Goal: Information Seeking & Learning: Find specific page/section

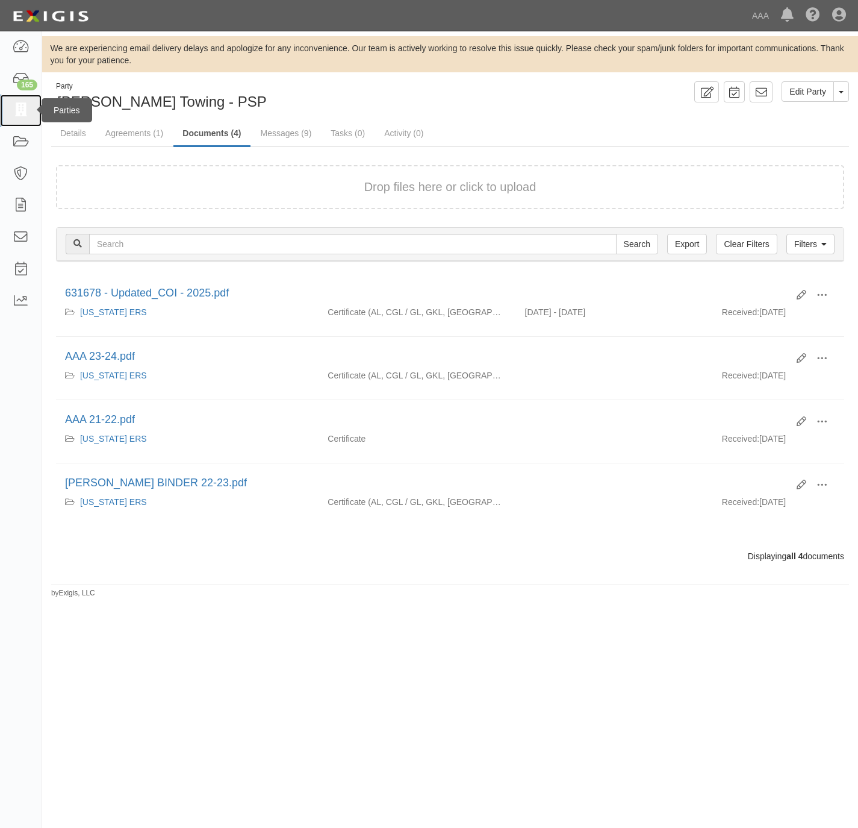
click at [20, 107] on icon at bounding box center [20, 111] width 17 height 14
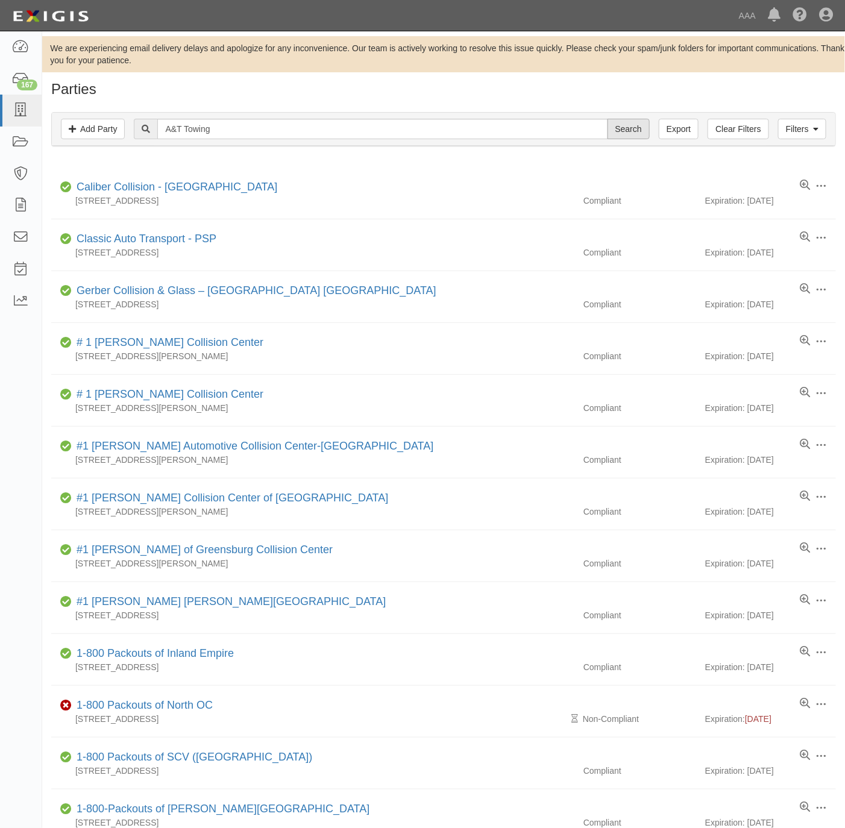
type input "A&T Towing"
click at [614, 134] on input "Search" at bounding box center [628, 129] width 42 height 20
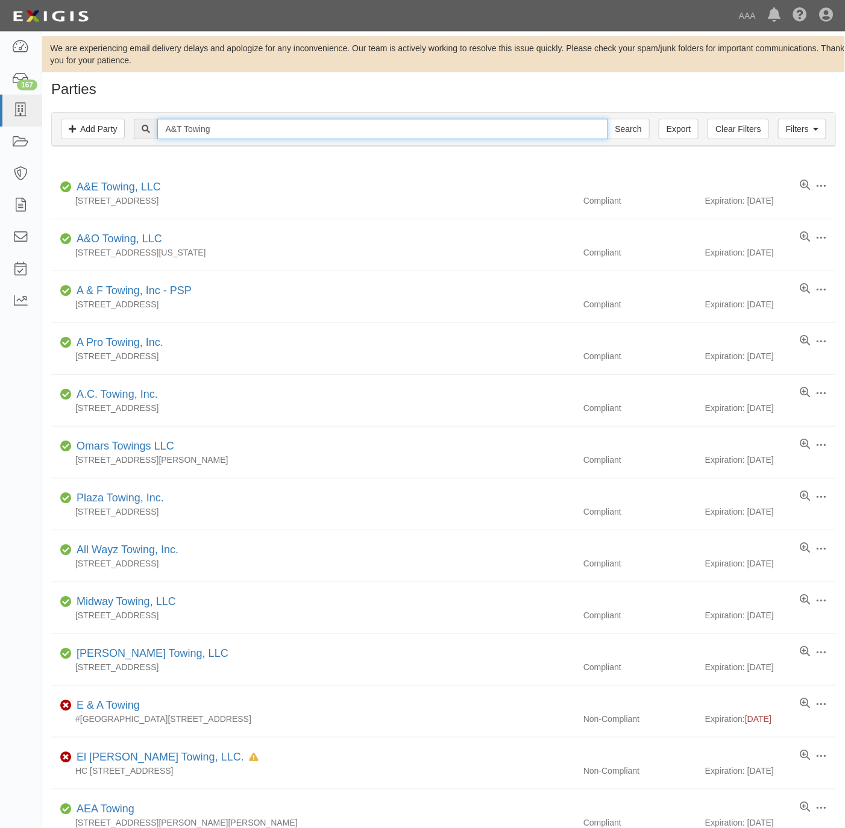
click at [228, 127] on input "A&T Towing" at bounding box center [382, 129] width 450 height 20
click at [228, 125] on input "A&T Towing" at bounding box center [382, 129] width 450 height 20
type input "631650"
click at [607, 119] on input "Search" at bounding box center [628, 129] width 42 height 20
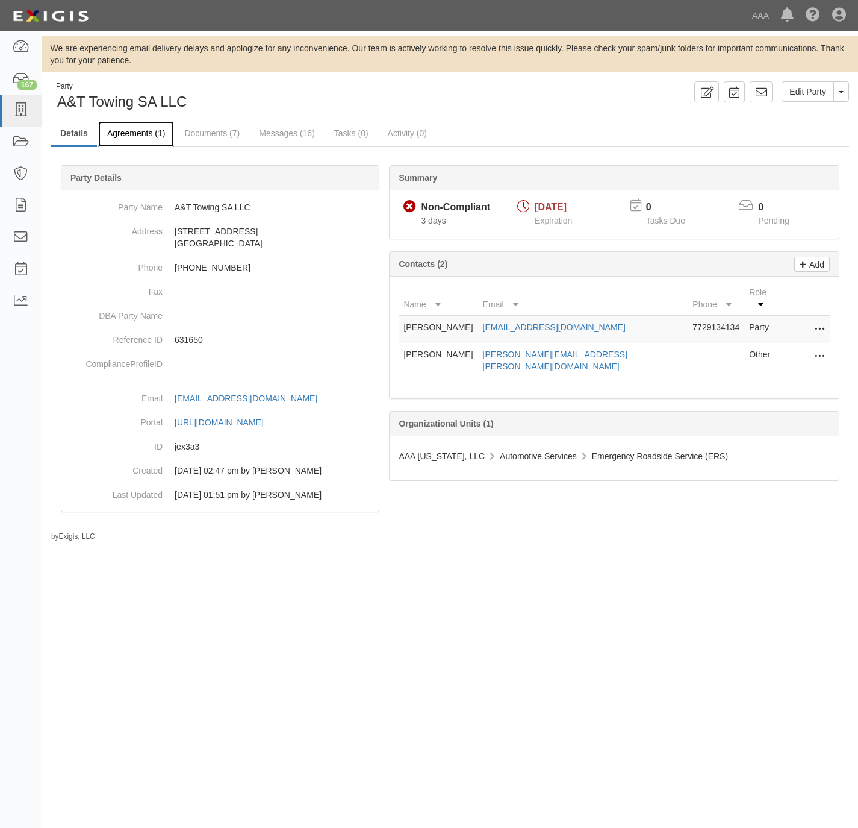
click at [131, 127] on link "Agreements (1)" at bounding box center [136, 134] width 76 height 26
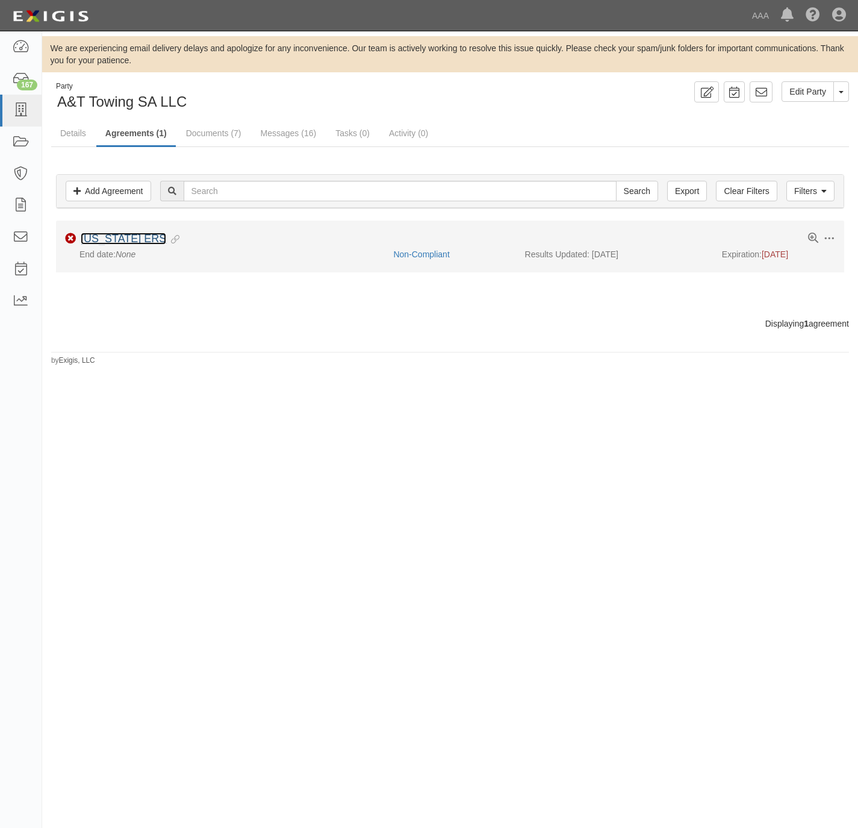
click at [119, 242] on link "[US_STATE] ERS" at bounding box center [124, 239] width 86 height 12
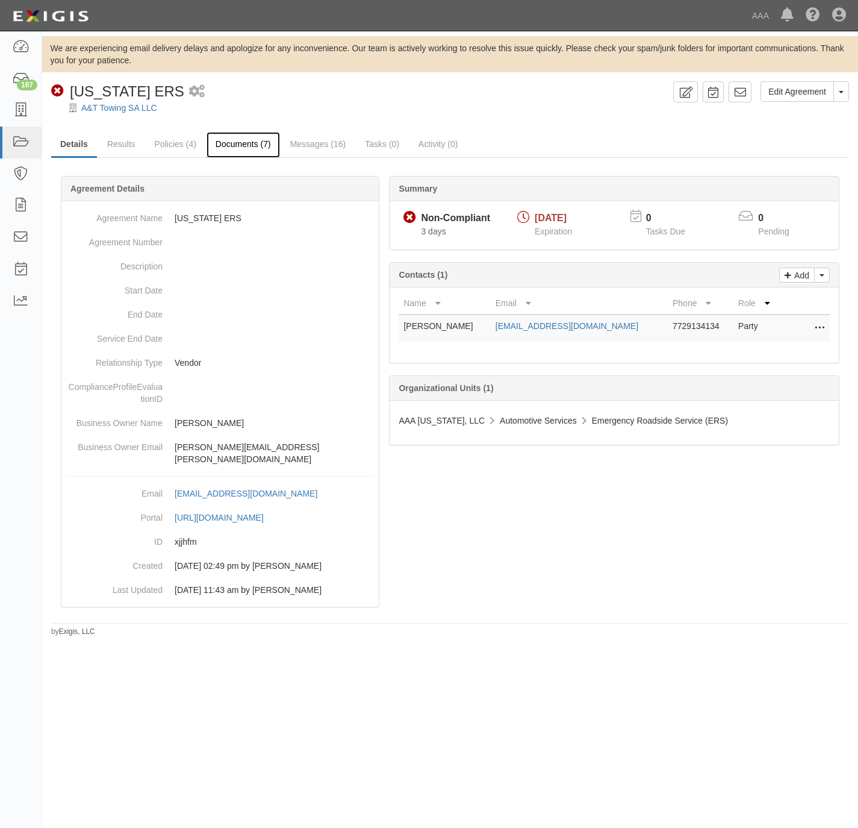
click at [244, 149] on link "Documents (7)" at bounding box center [243, 145] width 73 height 26
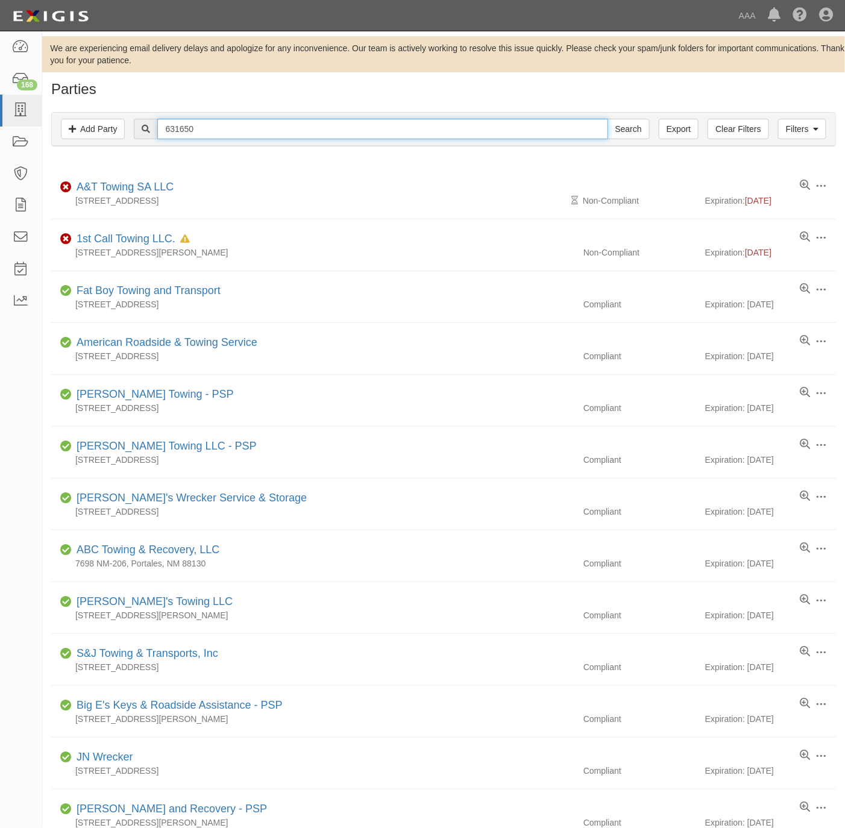
click at [254, 123] on input "631650" at bounding box center [382, 129] width 450 height 20
click at [302, 134] on input "631650" at bounding box center [382, 129] width 450 height 20
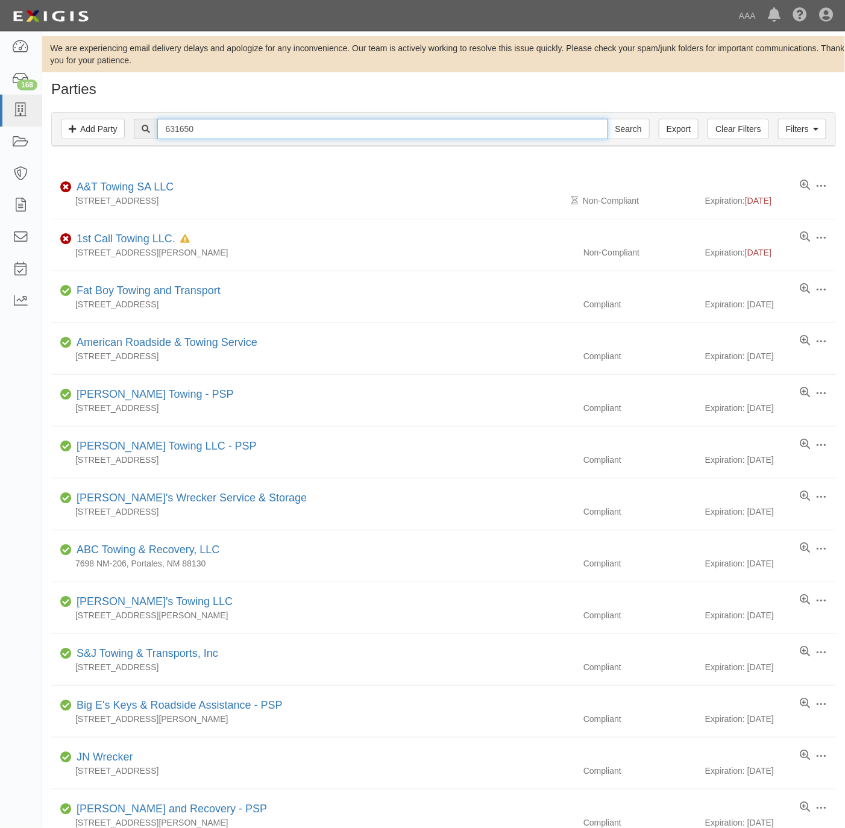
click at [302, 134] on input "631650" at bounding box center [382, 129] width 450 height 20
paste input "[PERSON_NAME]"
type input "[PERSON_NAME]"
click at [611, 131] on input "Search" at bounding box center [628, 129] width 42 height 20
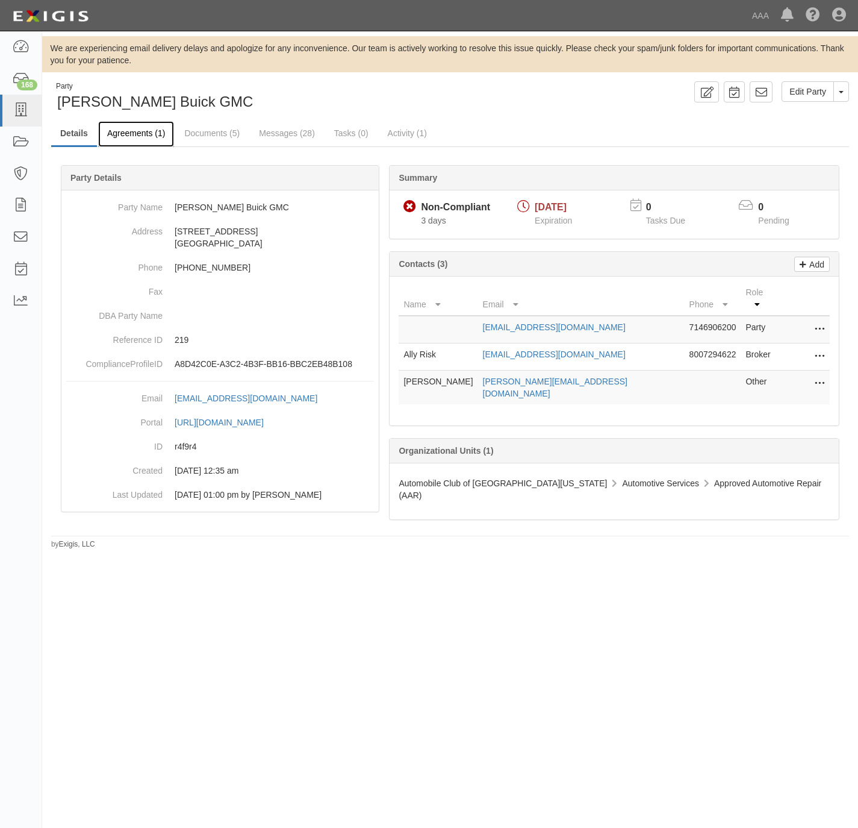
click at [143, 132] on link "Agreements (1)" at bounding box center [136, 134] width 76 height 26
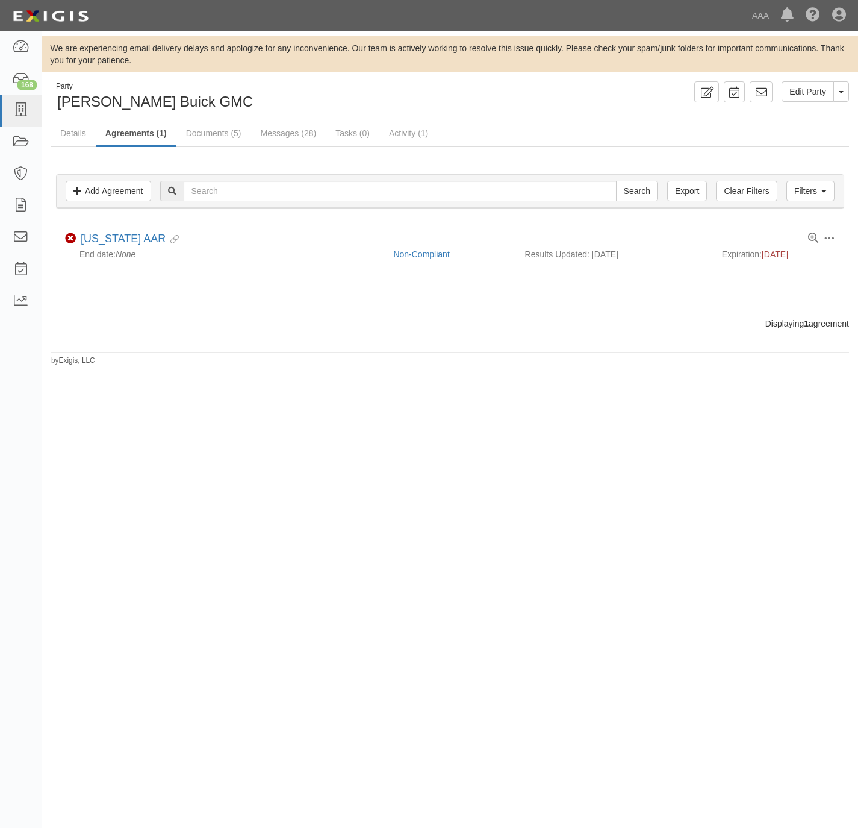
click at [122, 236] on link "[US_STATE] AAR" at bounding box center [123, 239] width 85 height 12
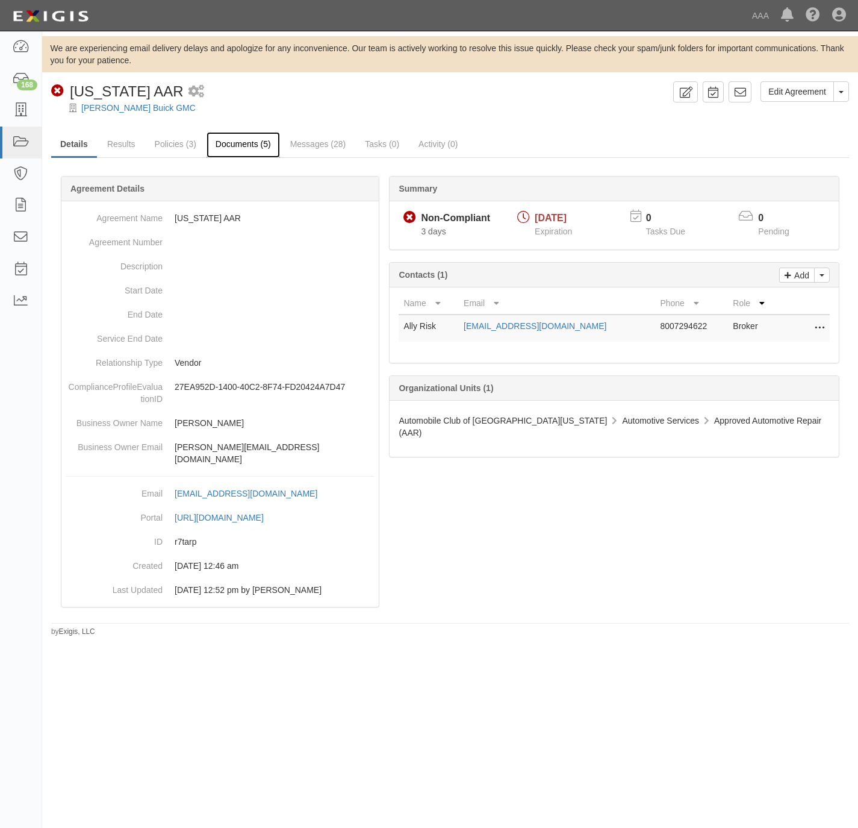
click at [251, 136] on link "Documents (5)" at bounding box center [243, 145] width 73 height 26
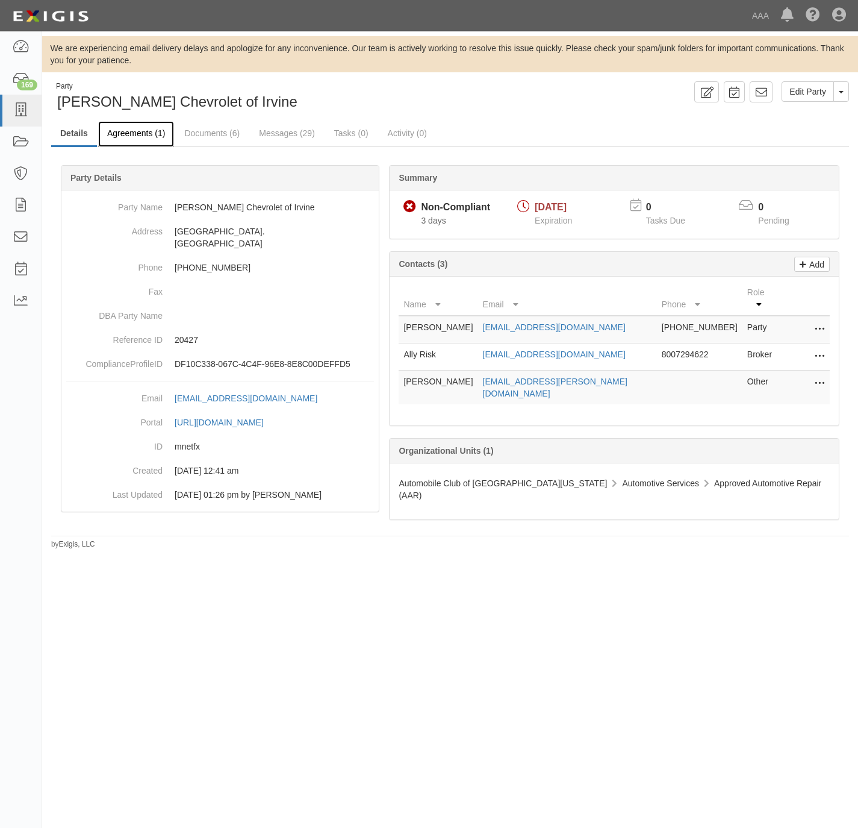
click at [134, 136] on link "Agreements (1)" at bounding box center [136, 134] width 76 height 26
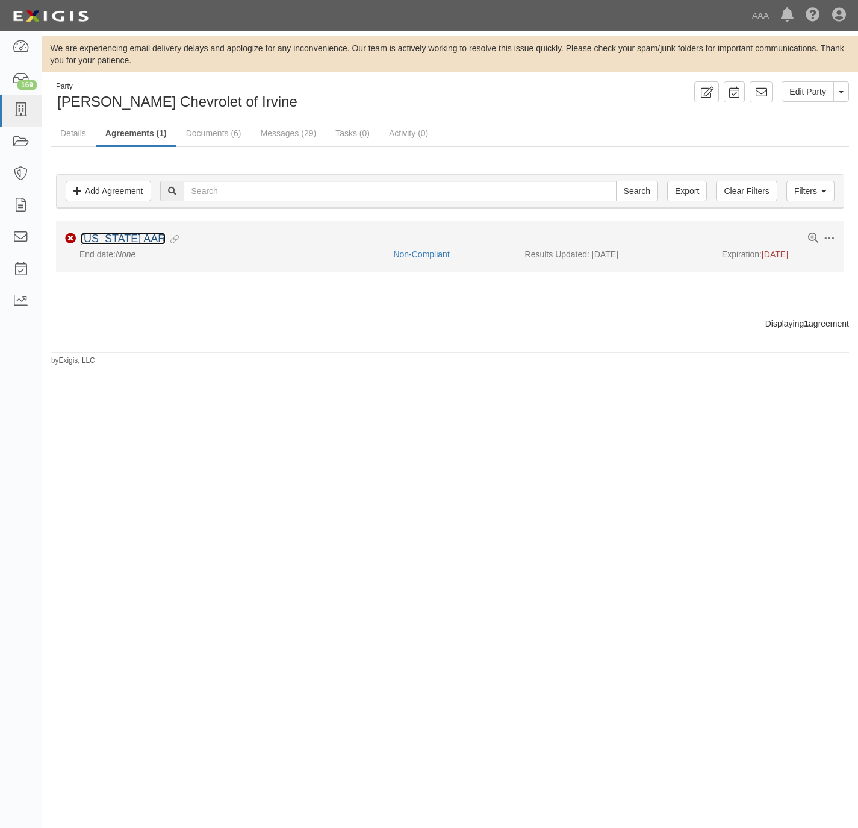
click at [110, 236] on link "[US_STATE] AAR" at bounding box center [123, 239] width 85 height 12
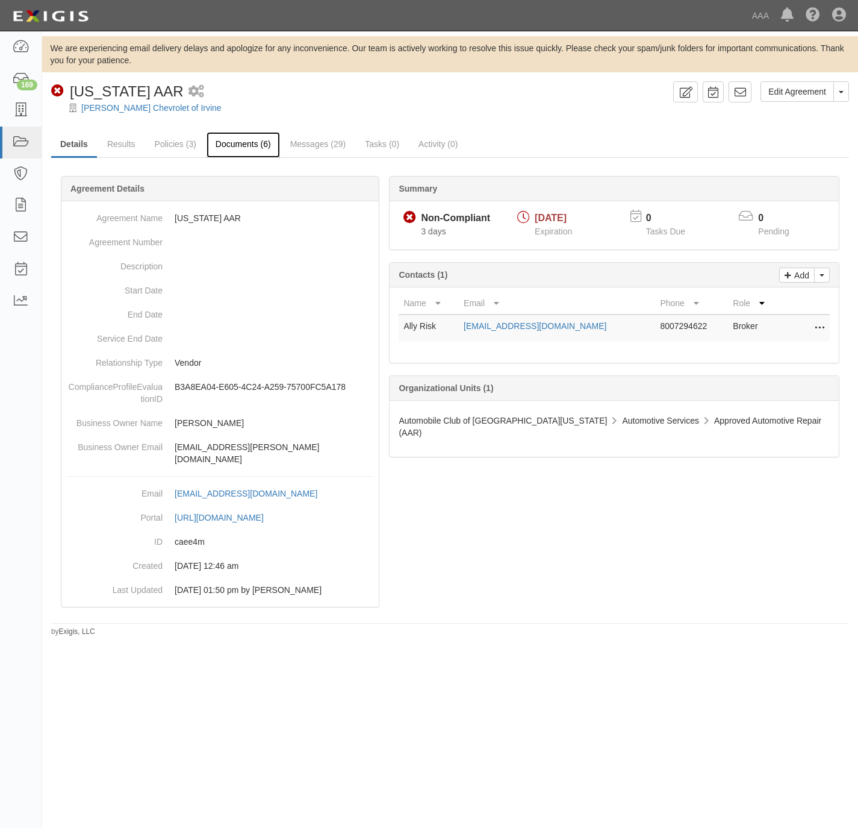
click at [240, 142] on link "Documents (6)" at bounding box center [243, 145] width 73 height 26
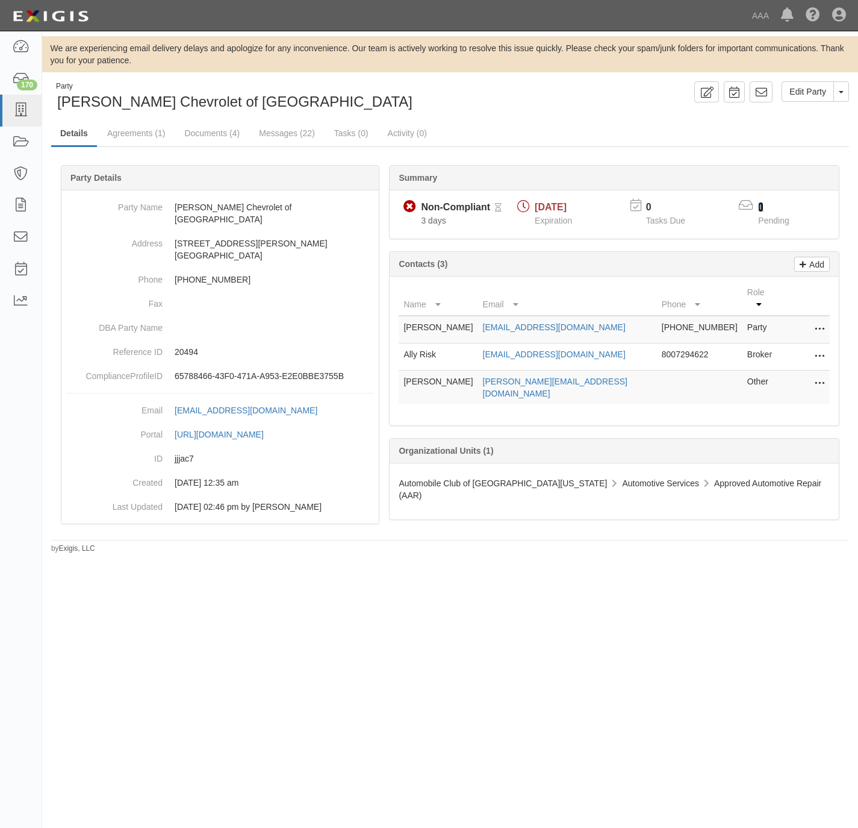
click at [761, 208] on link "1" at bounding box center [760, 207] width 5 height 10
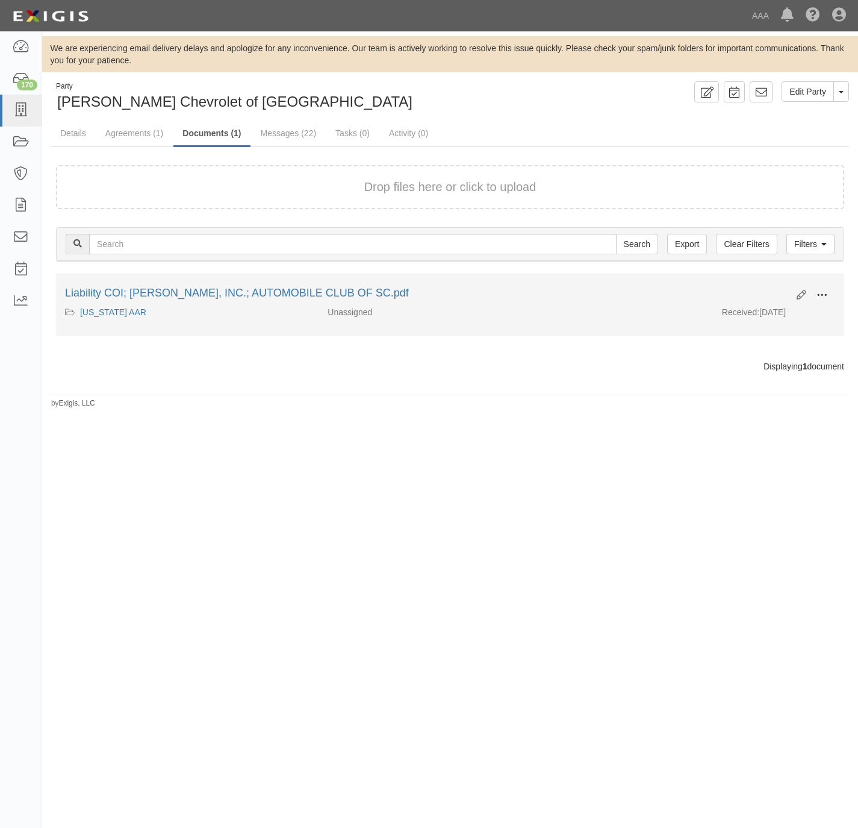
click at [819, 293] on span at bounding box center [822, 295] width 11 height 11
click at [766, 309] on link "View" at bounding box center [763, 313] width 95 height 22
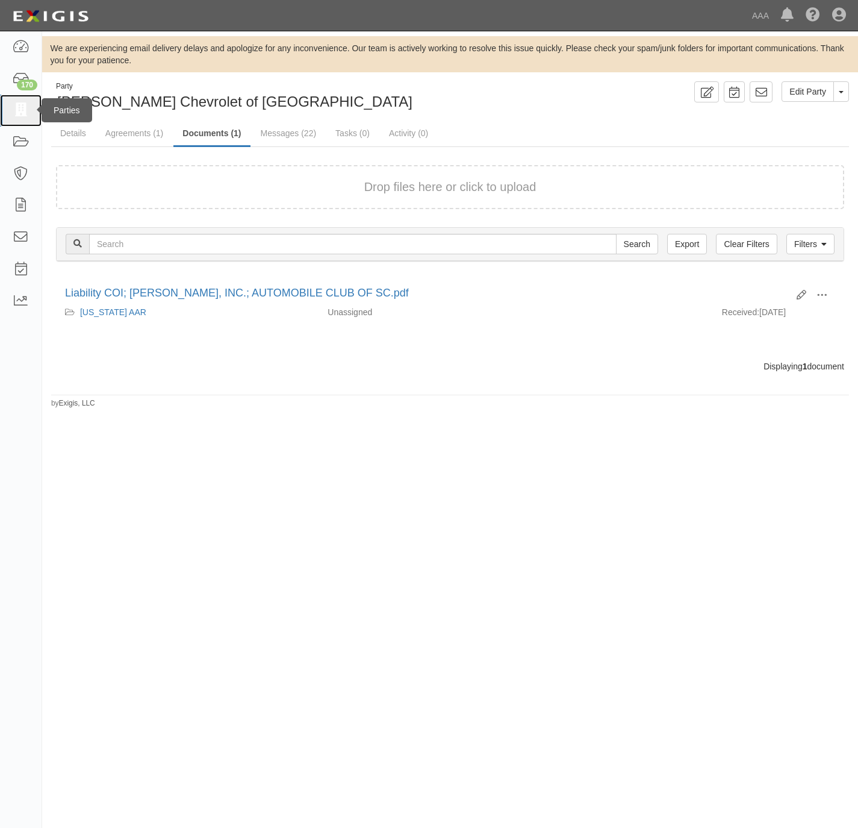
click at [11, 98] on link at bounding box center [21, 111] width 42 height 32
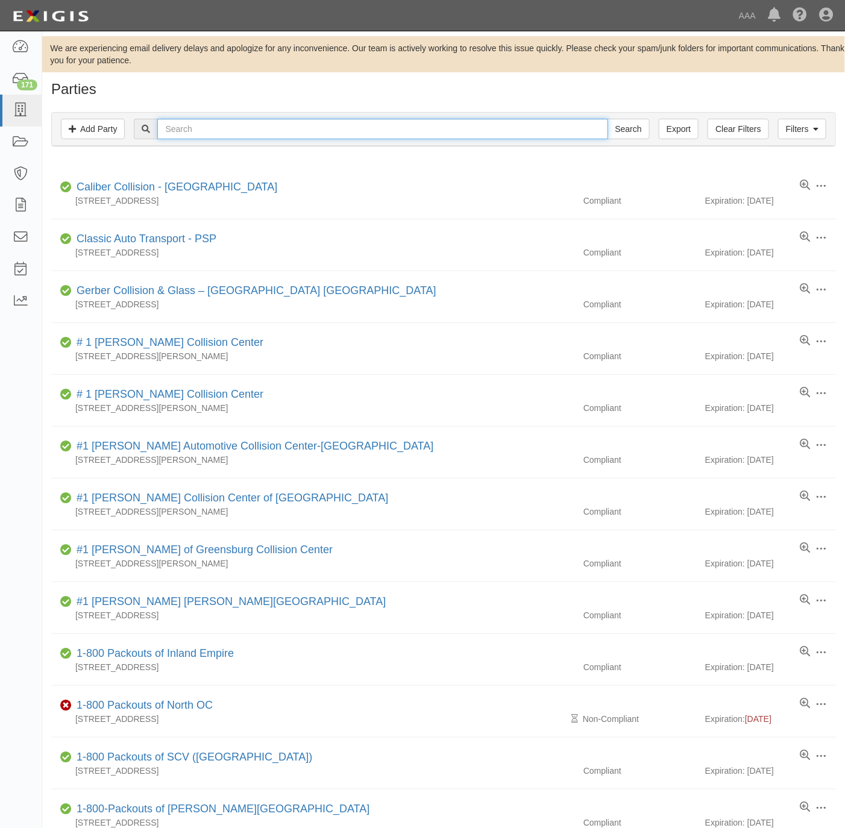
click at [220, 120] on input "text" at bounding box center [382, 129] width 450 height 20
paste input "Middle GA Locksmit"
type input "Middle GA Locksmit"
click at [615, 131] on input "Search" at bounding box center [628, 129] width 42 height 20
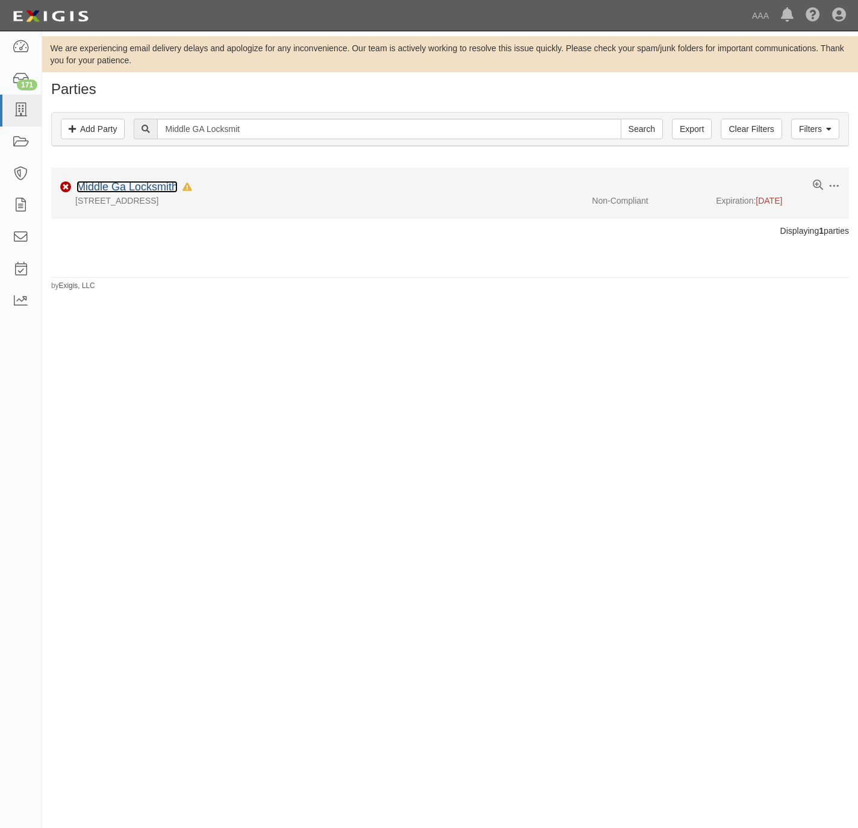
click at [123, 187] on link "Middle Ga Locksmith" at bounding box center [127, 187] width 101 height 12
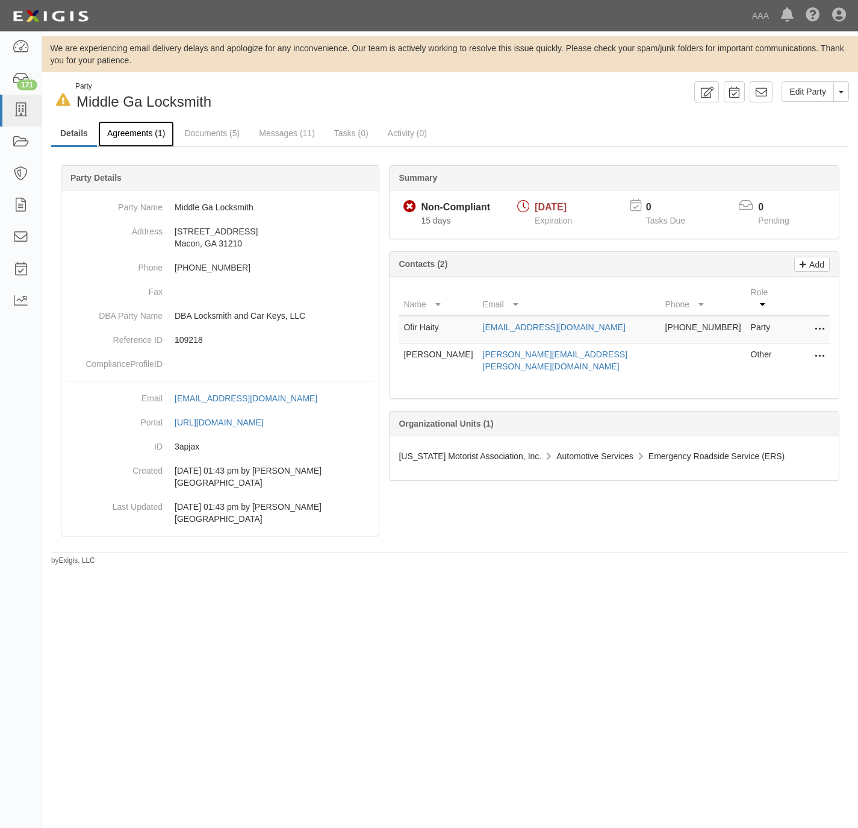
click at [116, 132] on link "Agreements (1)" at bounding box center [136, 134] width 76 height 26
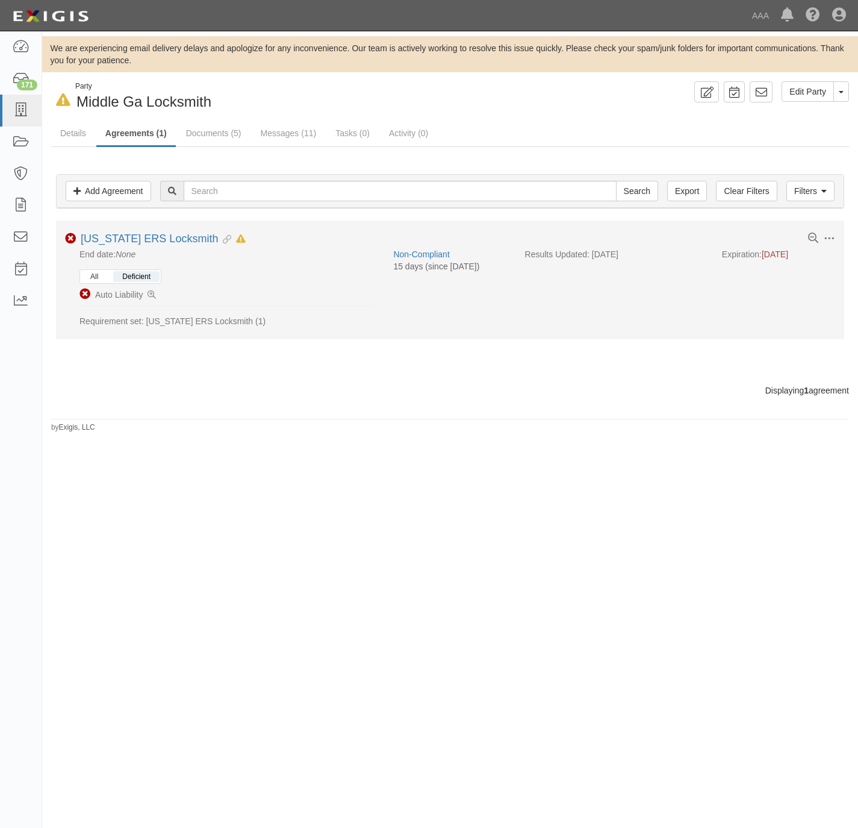
click at [102, 279] on button "All" at bounding box center [94, 276] width 26 height 11
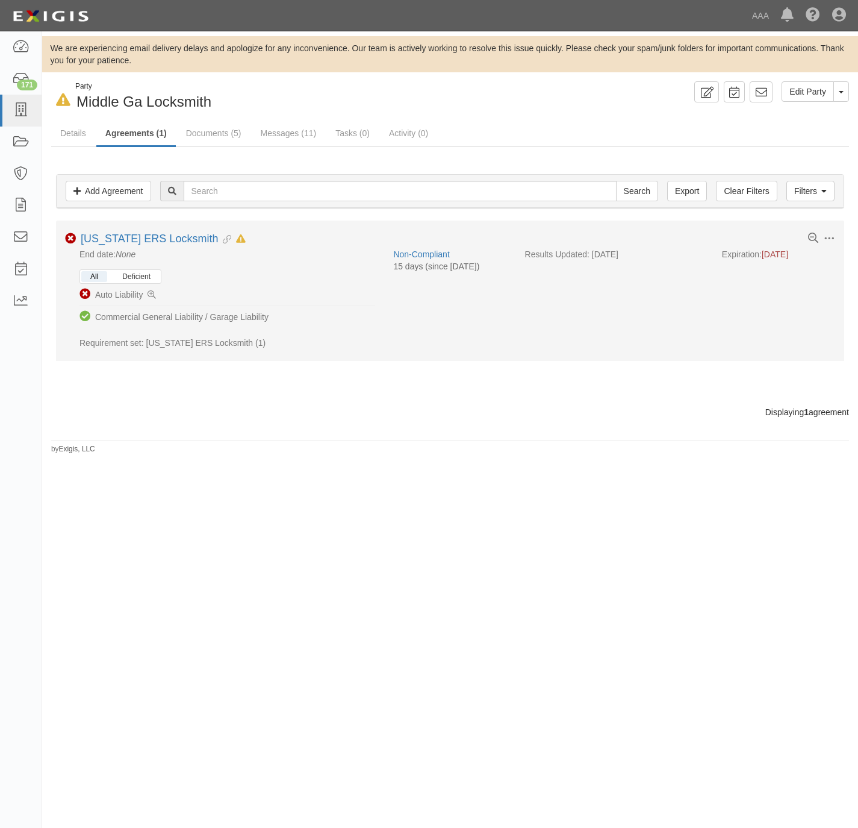
click at [145, 281] on button "Deficient" at bounding box center [136, 276] width 46 height 11
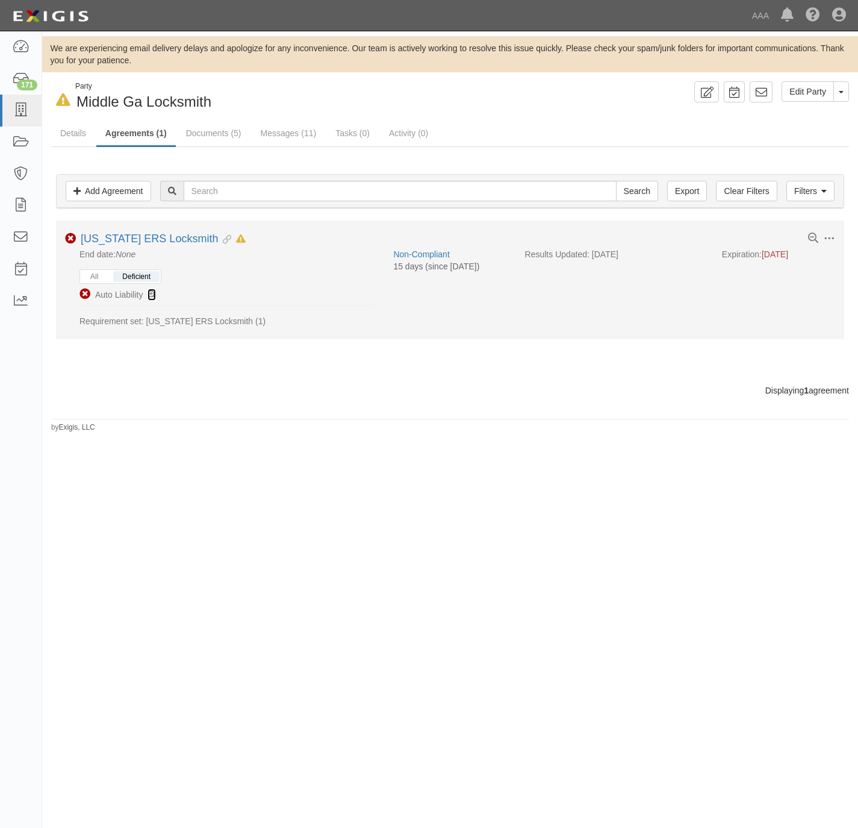
click at [152, 296] on icon at bounding box center [152, 295] width 8 height 8
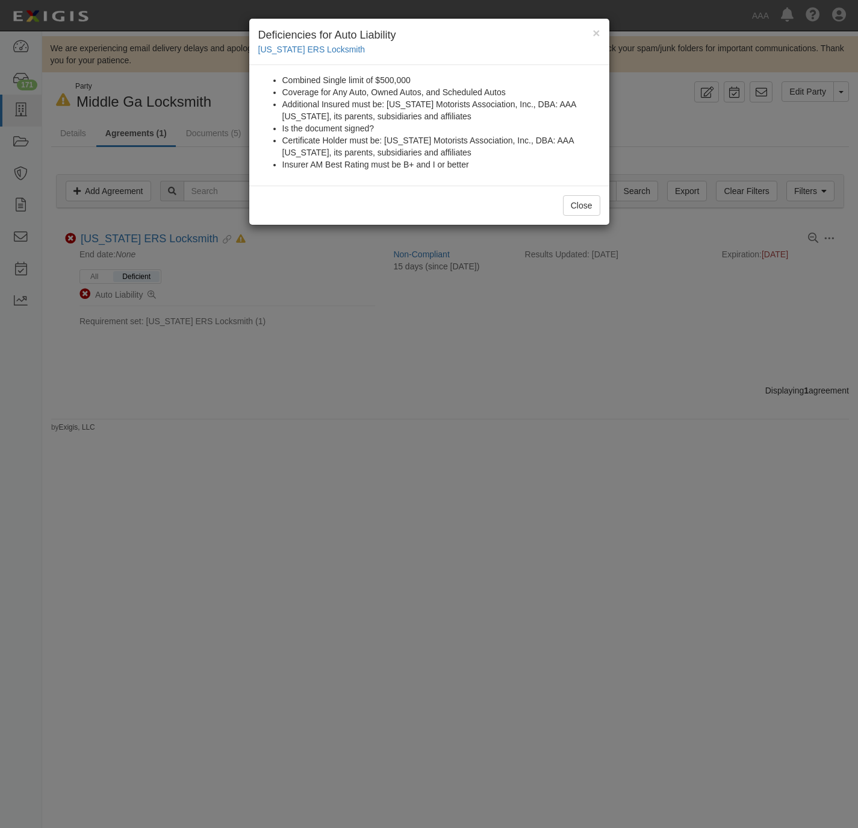
click at [447, 436] on div "× Deficiencies for Auto Liability [US_STATE] ERS Locksmith Combined Single limi…" at bounding box center [429, 414] width 858 height 828
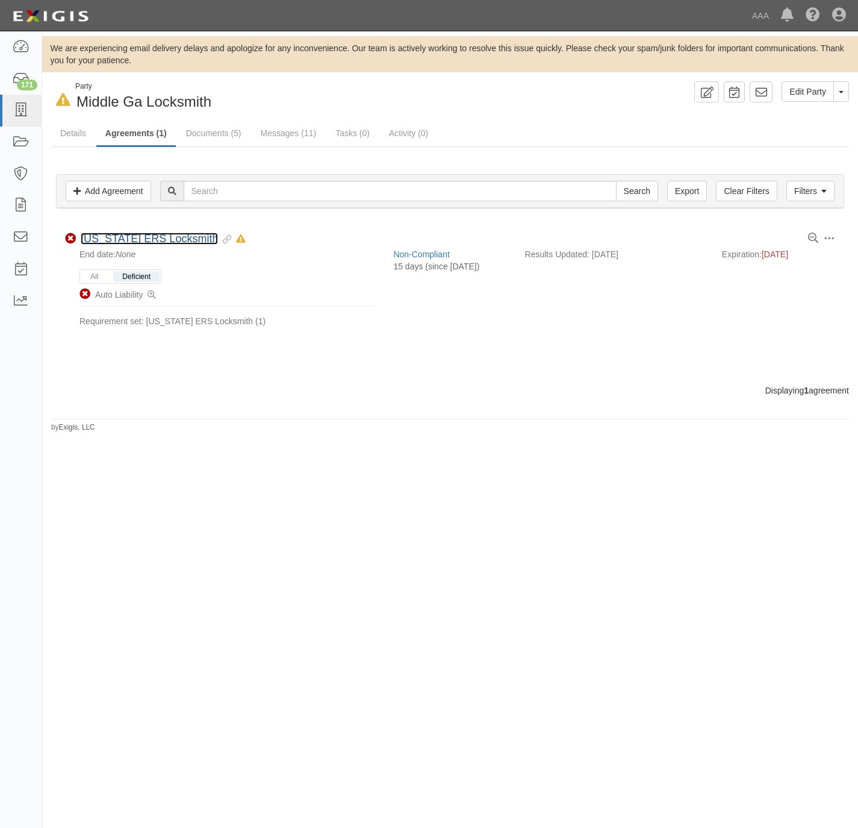
drag, startPoint x: 170, startPoint y: 239, endPoint x: 194, endPoint y: 201, distance: 44.4
click at [170, 237] on link "[US_STATE] ERS Locksmith" at bounding box center [149, 239] width 137 height 12
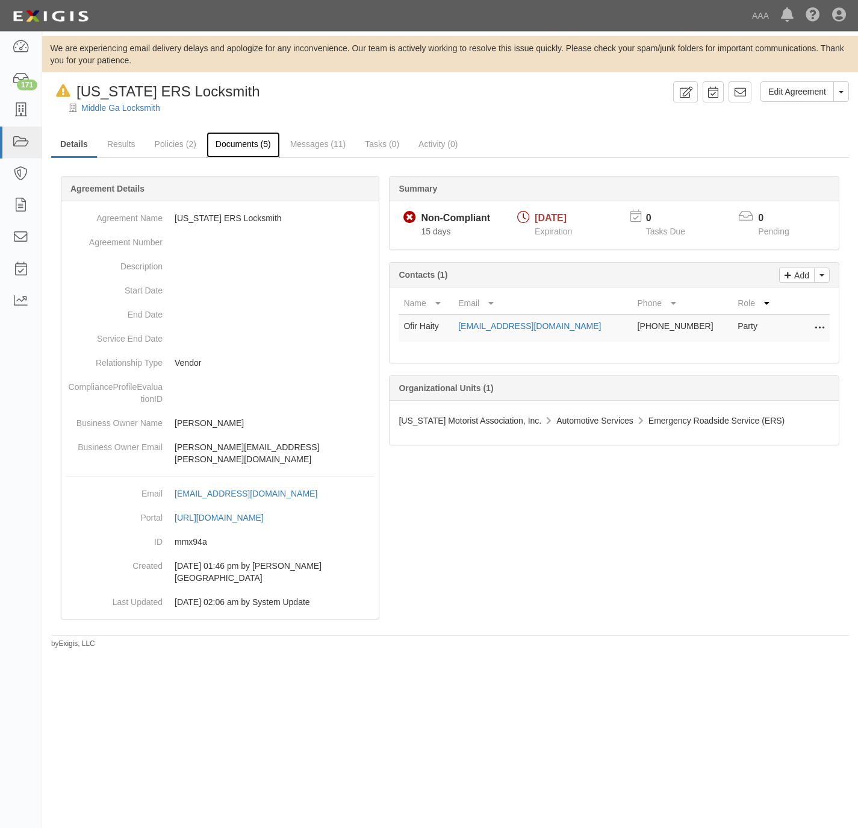
click at [243, 145] on link "Documents (5)" at bounding box center [243, 145] width 73 height 26
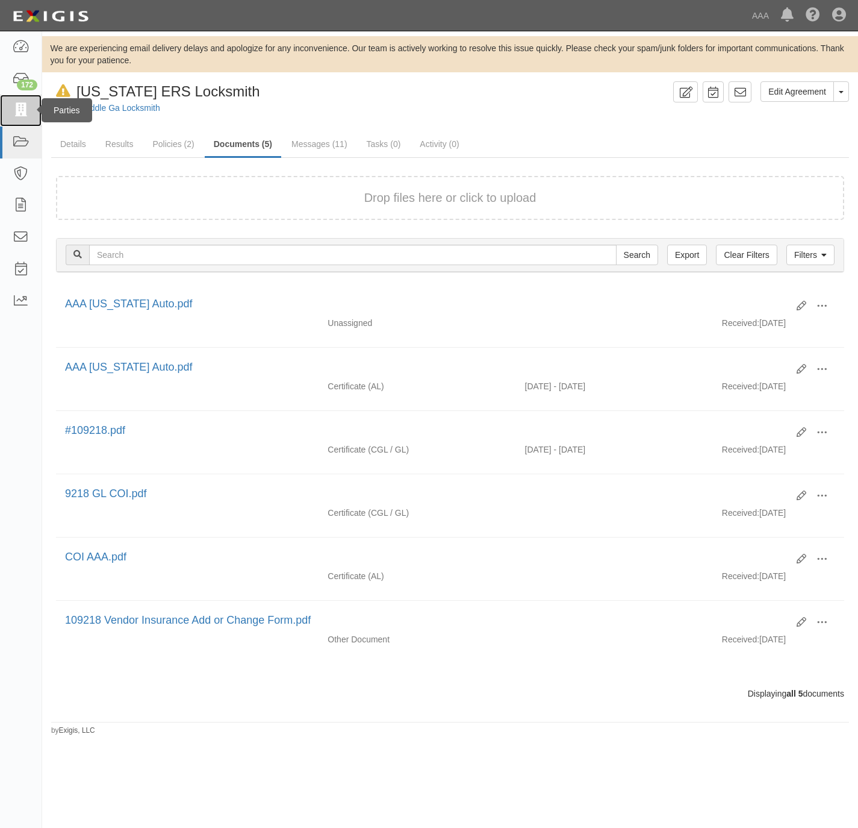
click at [13, 109] on icon at bounding box center [20, 111] width 17 height 14
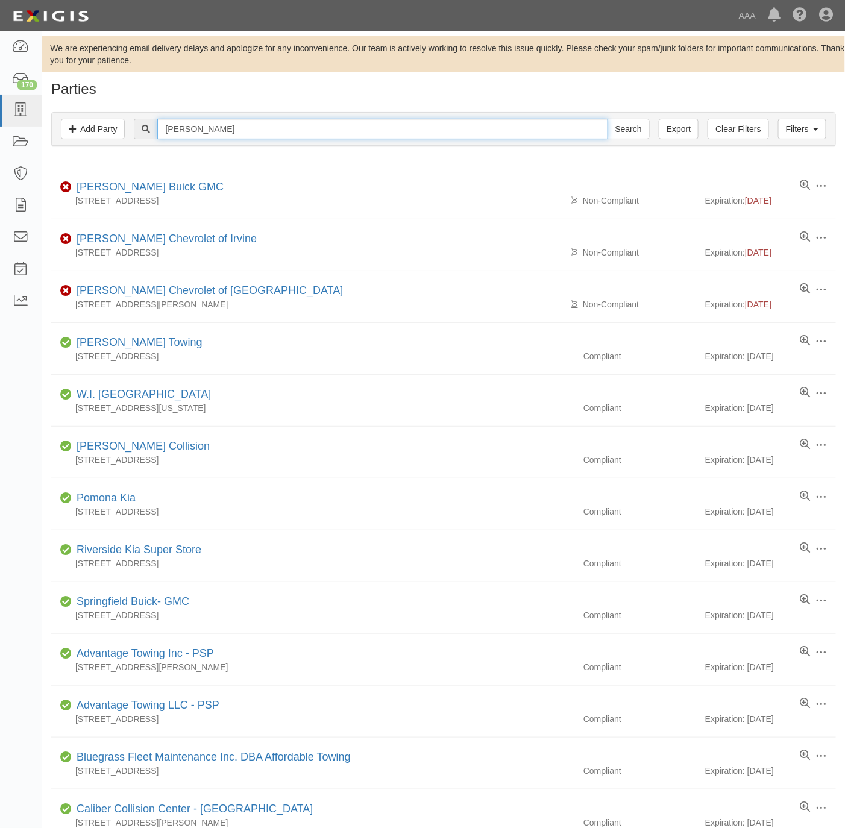
click at [231, 129] on input "[PERSON_NAME]" at bounding box center [382, 129] width 450 height 20
click at [231, 129] on input "SIMPSON" at bounding box center [382, 129] width 450 height 20
paste input "Premier Chevrolet of Buena Park"
type input "Premier Chevrolet of Buena Park"
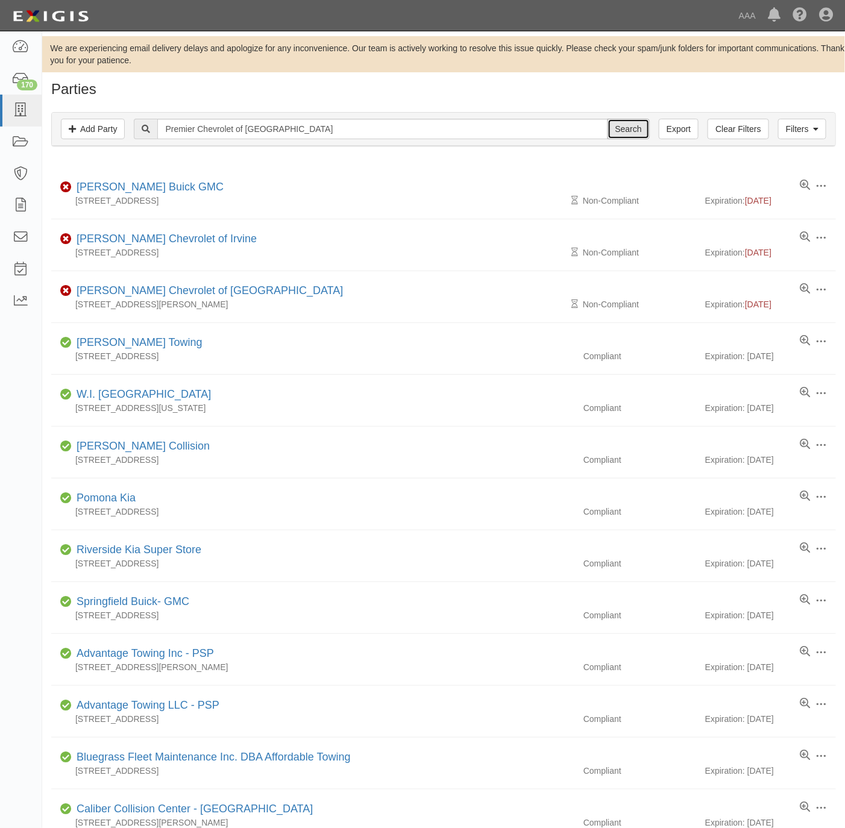
click at [624, 127] on input "Search" at bounding box center [628, 129] width 42 height 20
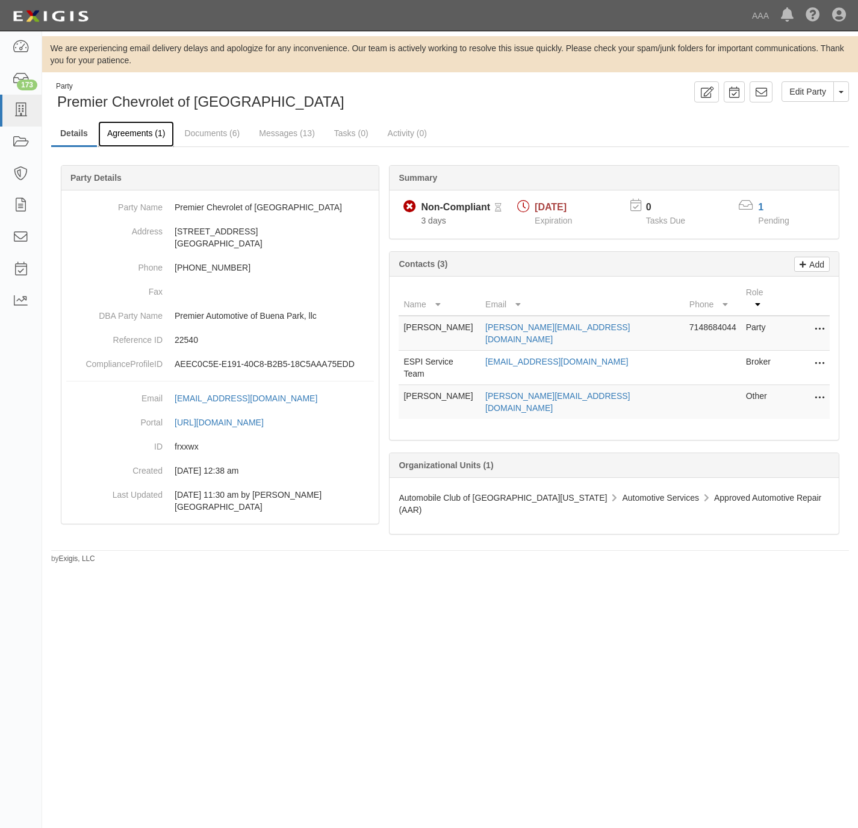
click at [139, 132] on link "Agreements (1)" at bounding box center [136, 134] width 76 height 26
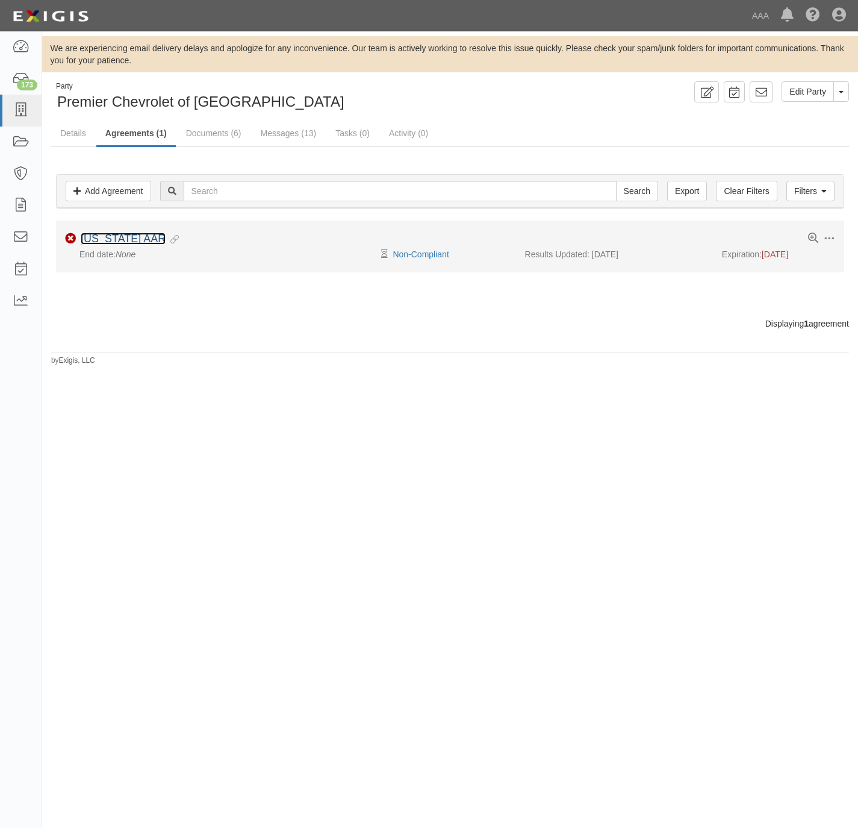
click at [116, 237] on link "California AAR" at bounding box center [123, 239] width 85 height 12
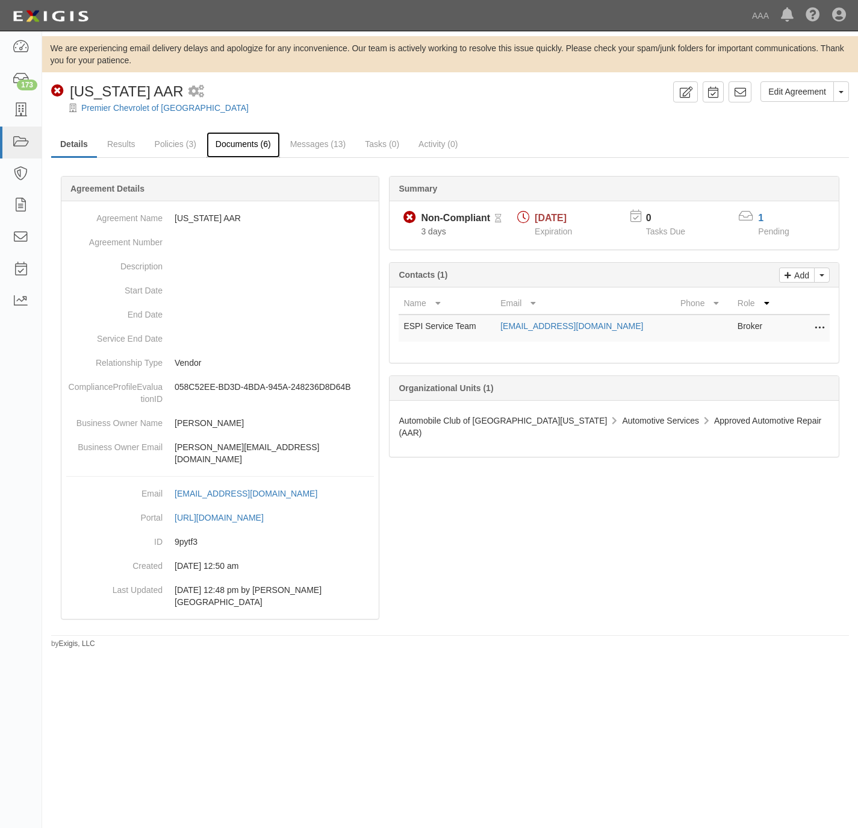
click at [220, 141] on link "Documents (6)" at bounding box center [243, 145] width 73 height 26
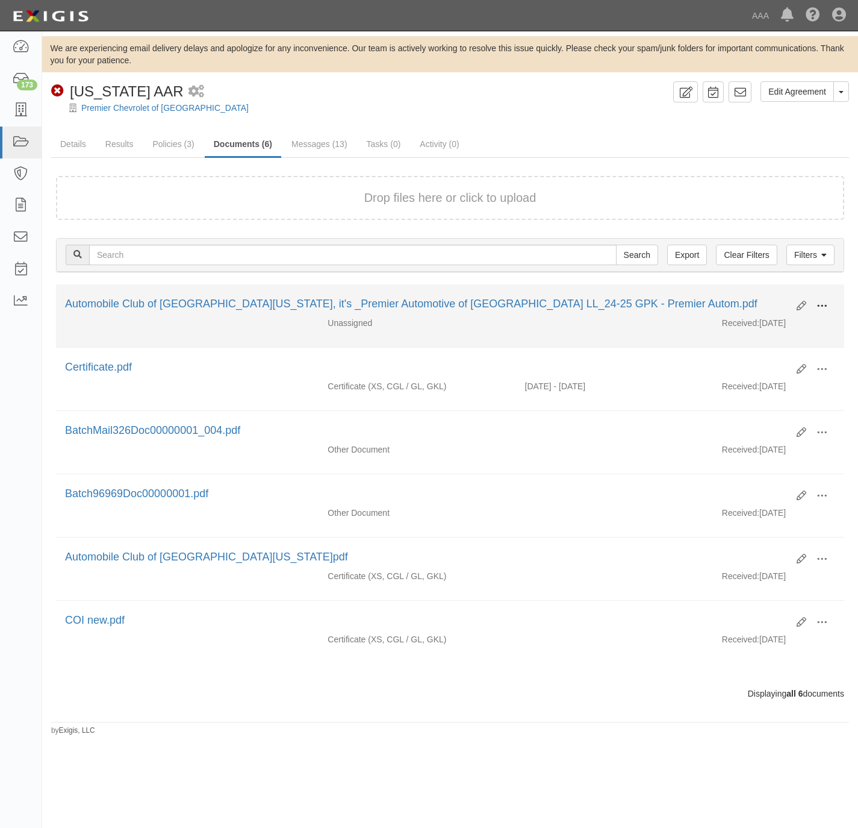
click at [824, 310] on span at bounding box center [822, 306] width 11 height 11
click at [768, 323] on link "View" at bounding box center [763, 324] width 95 height 22
drag, startPoint x: 824, startPoint y: 299, endPoint x: 821, endPoint y: 305, distance: 7.3
click at [823, 299] on button at bounding box center [822, 306] width 27 height 20
click at [779, 348] on link "View details" at bounding box center [763, 346] width 95 height 22
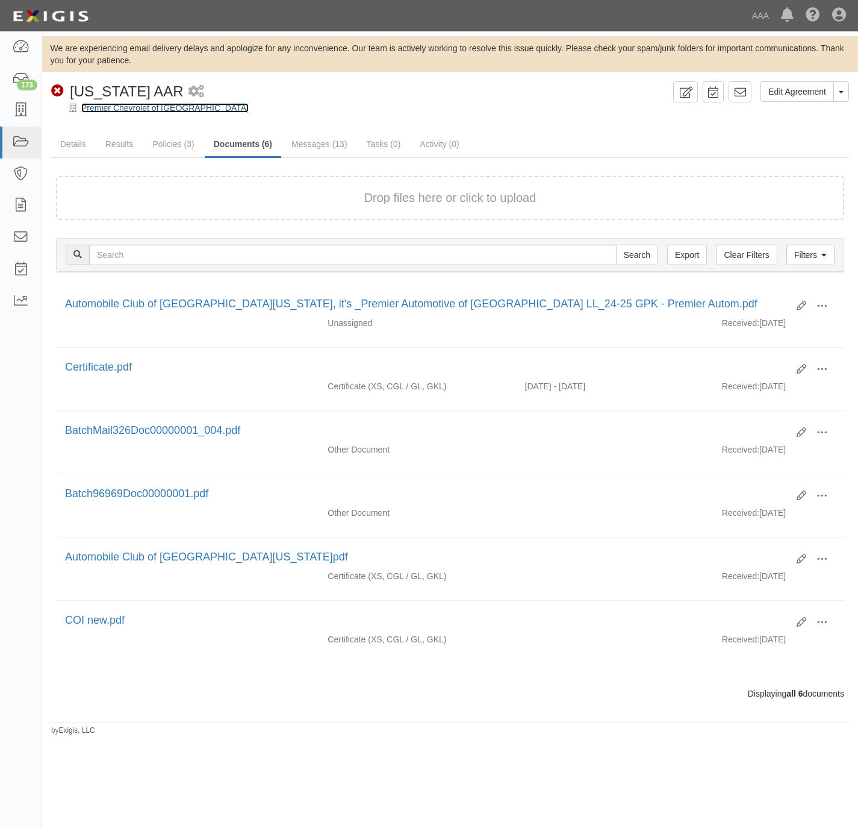
click at [113, 105] on link "Premier Chevrolet of [GEOGRAPHIC_DATA]" at bounding box center [164, 108] width 167 height 10
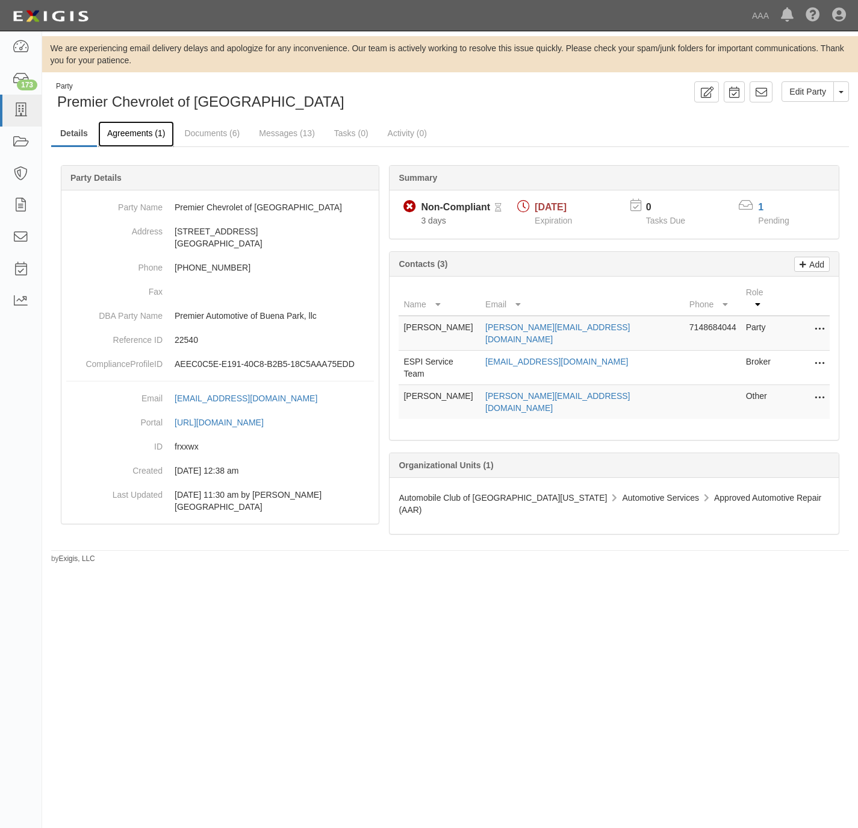
click at [132, 125] on link "Agreements (1)" at bounding box center [136, 134] width 76 height 26
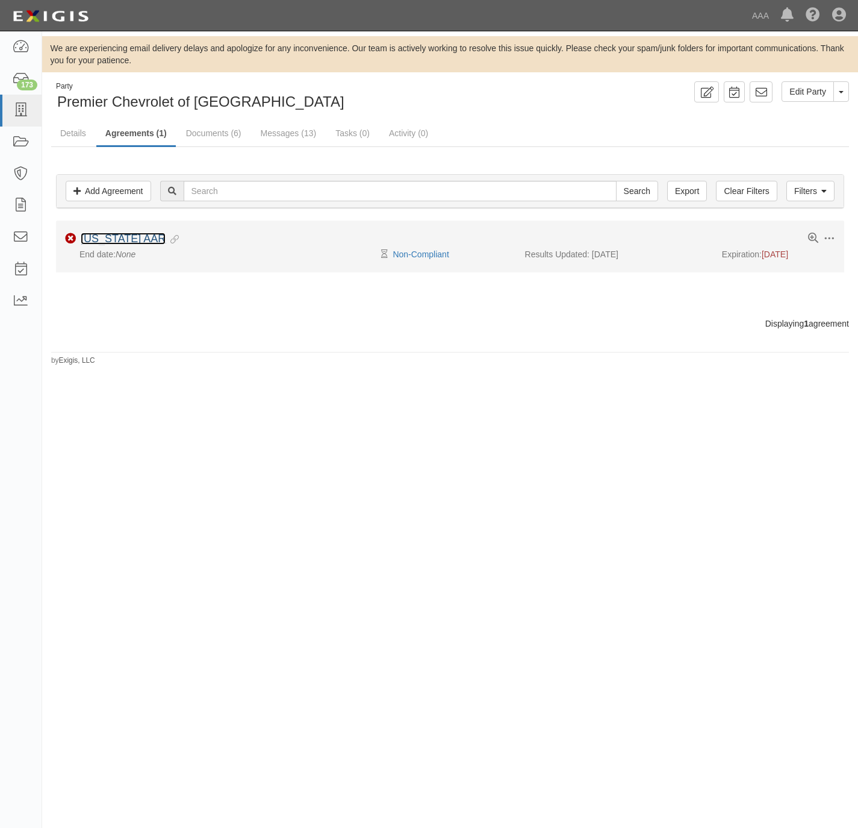
click at [134, 239] on link "[US_STATE] AAR" at bounding box center [123, 239] width 85 height 12
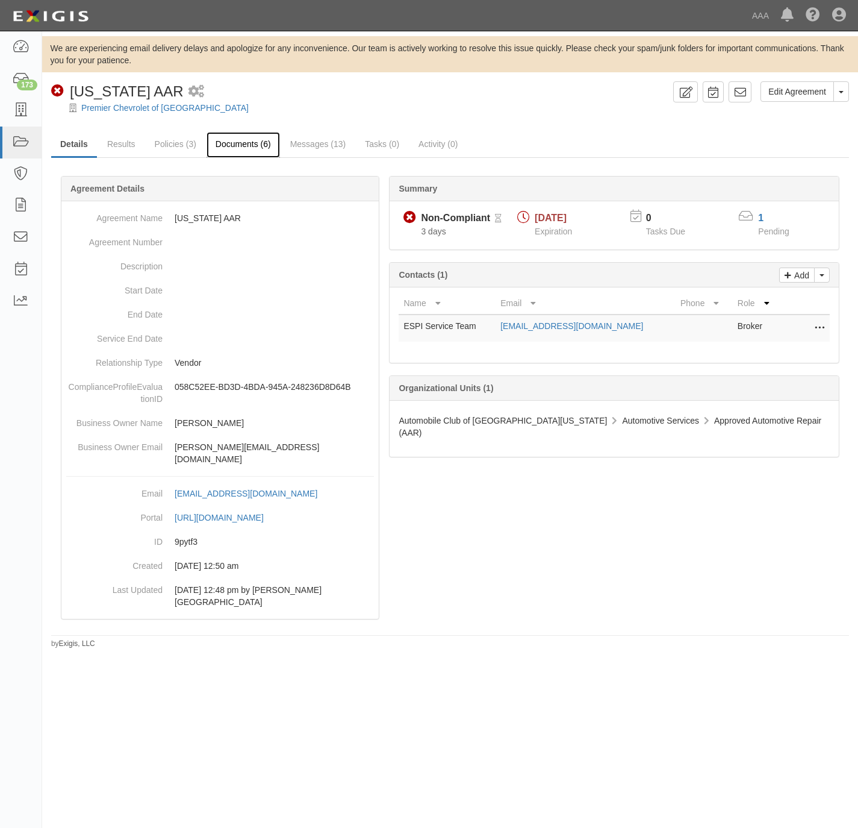
click at [235, 145] on link "Documents (6)" at bounding box center [243, 145] width 73 height 26
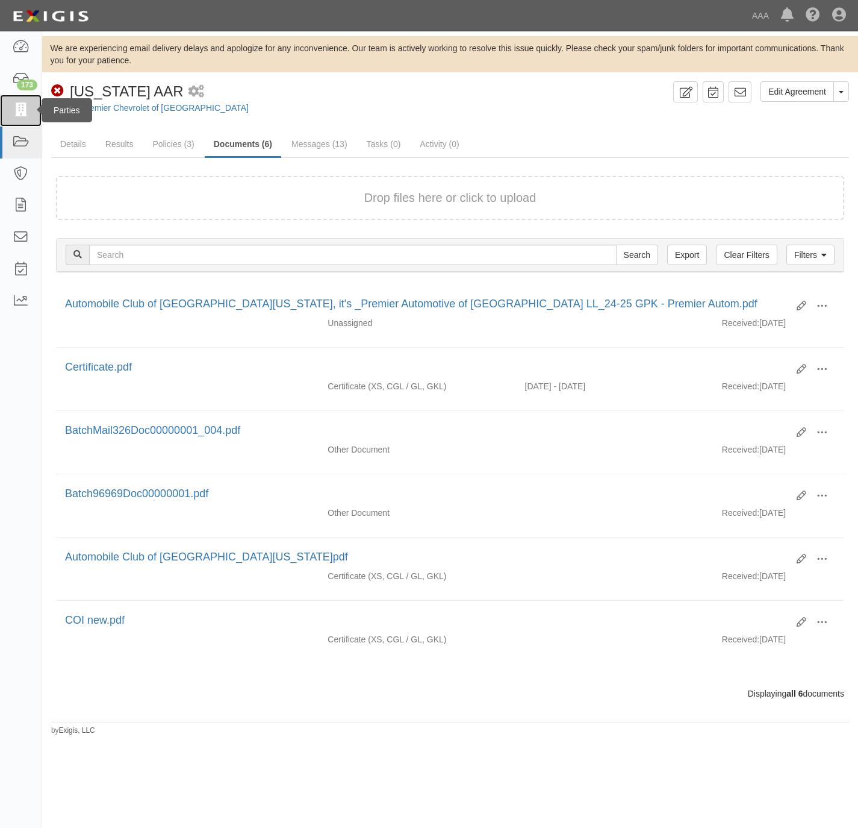
click at [14, 110] on icon at bounding box center [20, 111] width 17 height 14
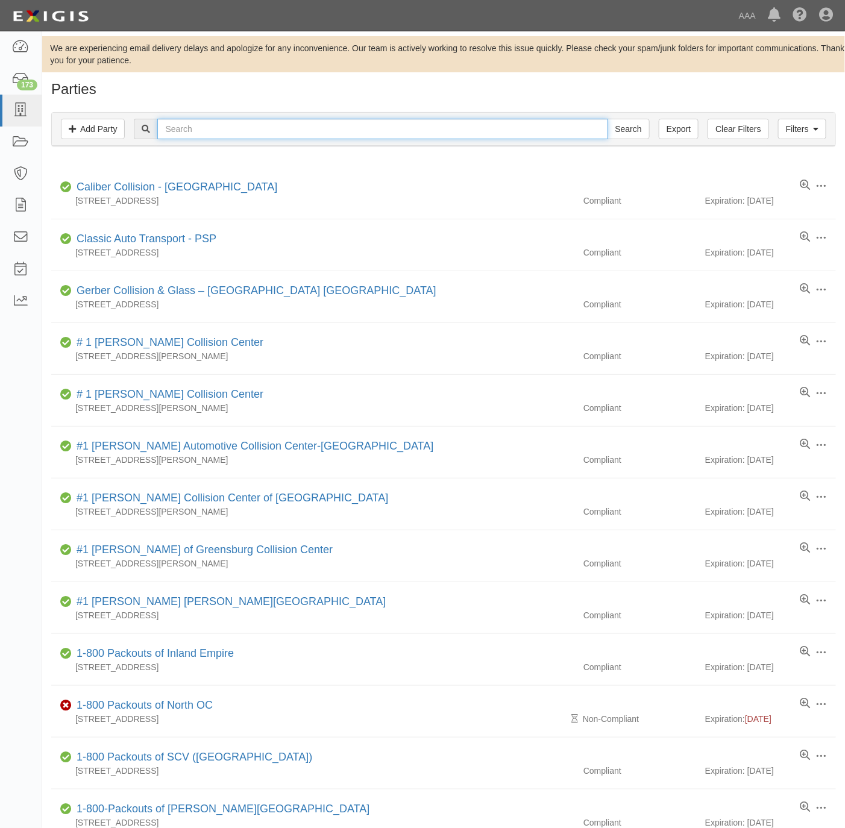
click at [193, 125] on input "text" at bounding box center [382, 129] width 450 height 20
paste input "Top Tier"
click at [600, 134] on input "Top Tier" at bounding box center [382, 129] width 450 height 20
type input "Top Tier"
click at [614, 134] on input "Search" at bounding box center [628, 129] width 42 height 20
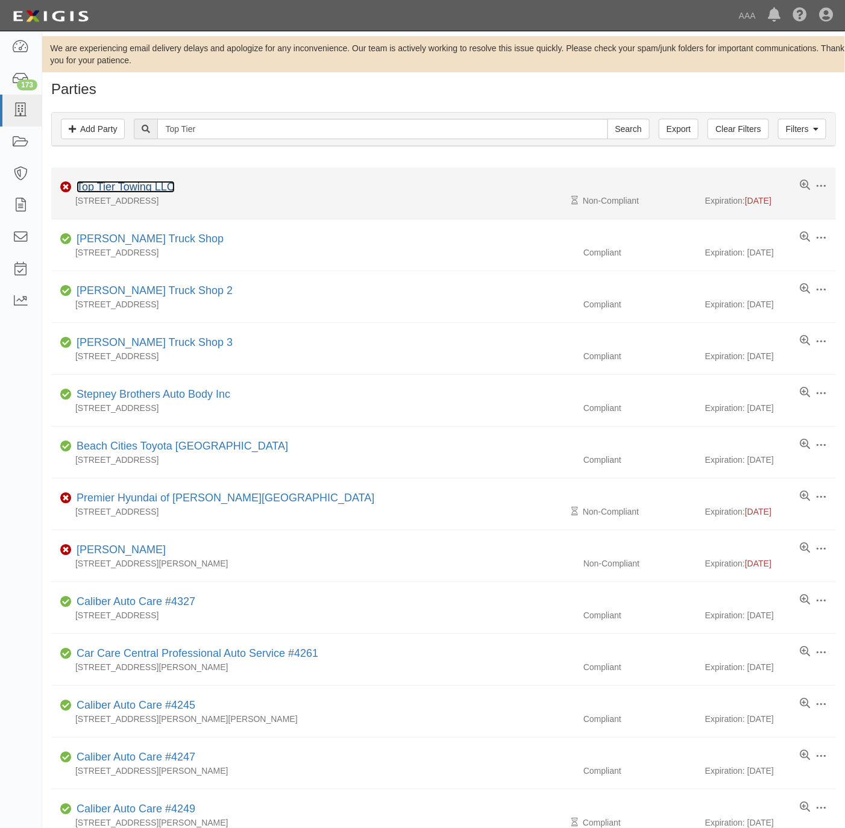
click at [146, 184] on link "Top Tier Towing LLC" at bounding box center [126, 187] width 98 height 12
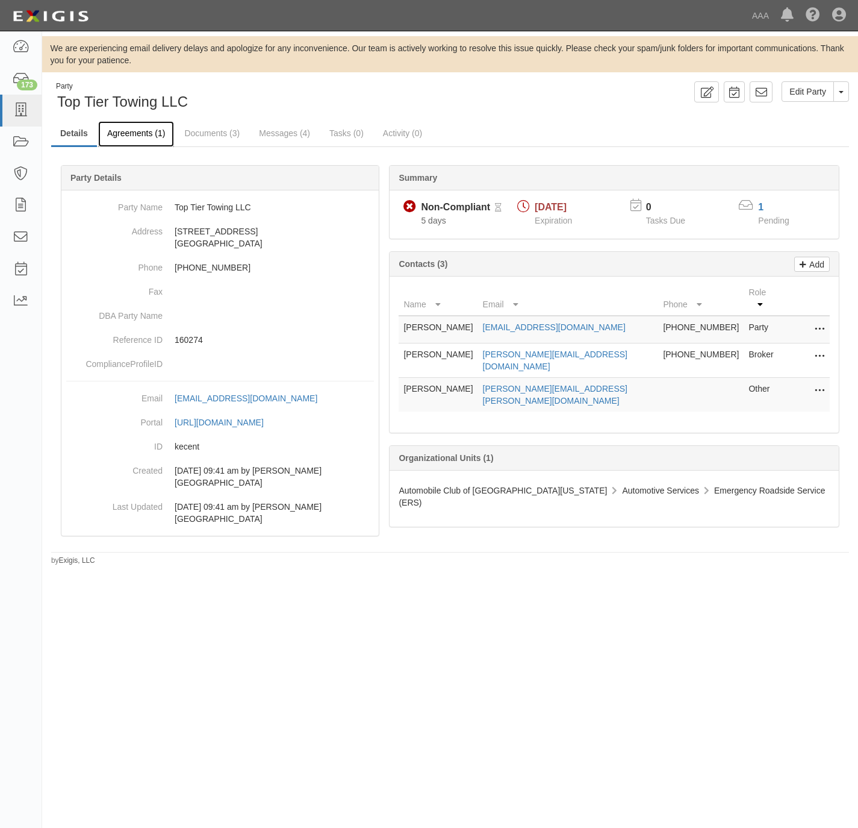
click at [130, 128] on link "Agreements (1)" at bounding box center [136, 134] width 76 height 26
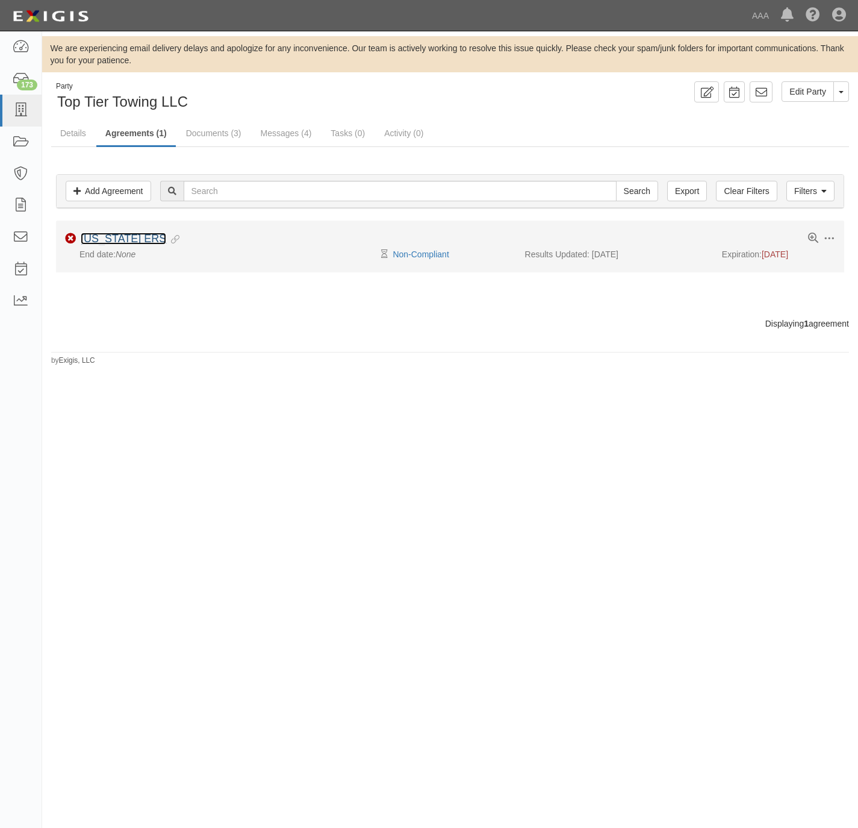
click at [134, 237] on link "[US_STATE] ERS" at bounding box center [124, 239] width 86 height 12
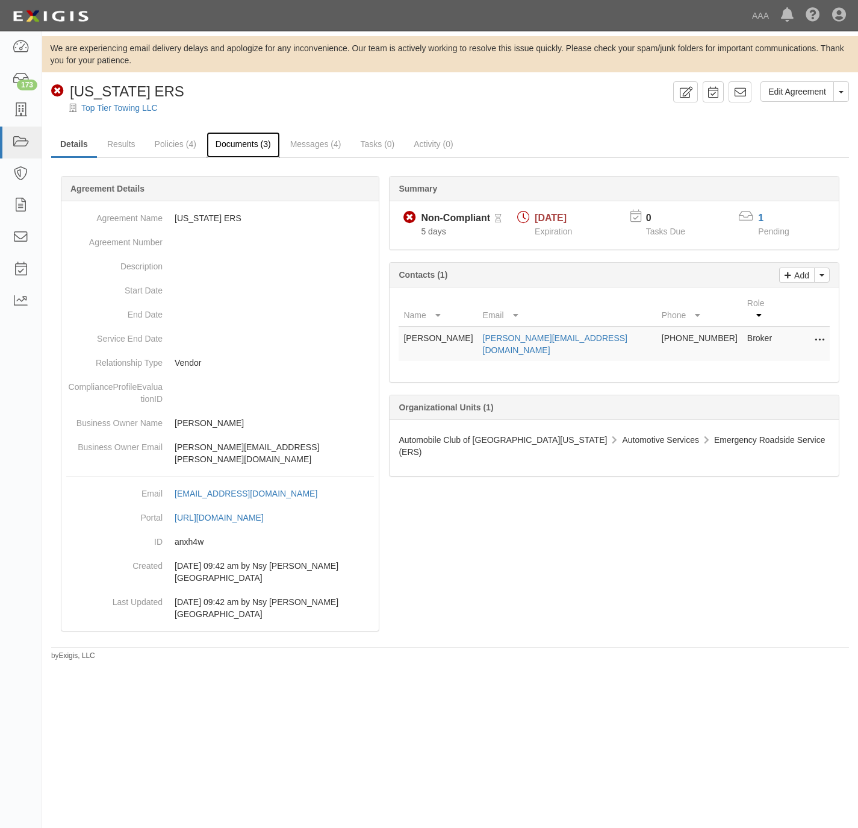
click at [212, 147] on link "Documents (3)" at bounding box center [243, 145] width 73 height 26
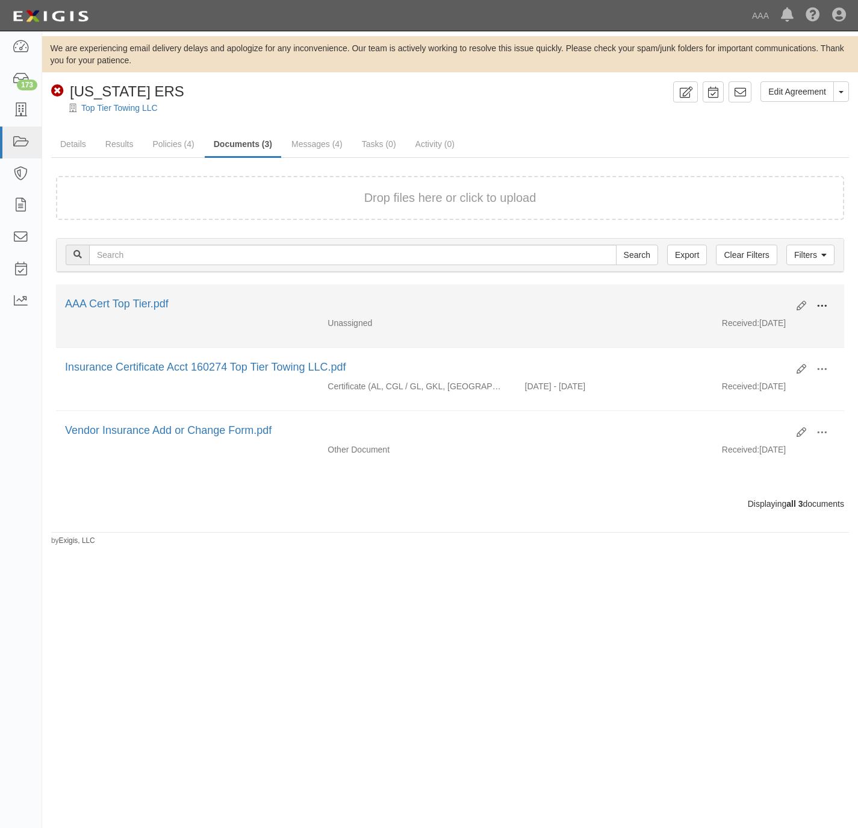
click at [819, 307] on span at bounding box center [822, 306] width 11 height 11
click at [748, 344] on link "View details" at bounding box center [763, 346] width 95 height 22
click at [826, 304] on span at bounding box center [822, 306] width 11 height 11
click at [763, 324] on link "View" at bounding box center [763, 324] width 95 height 22
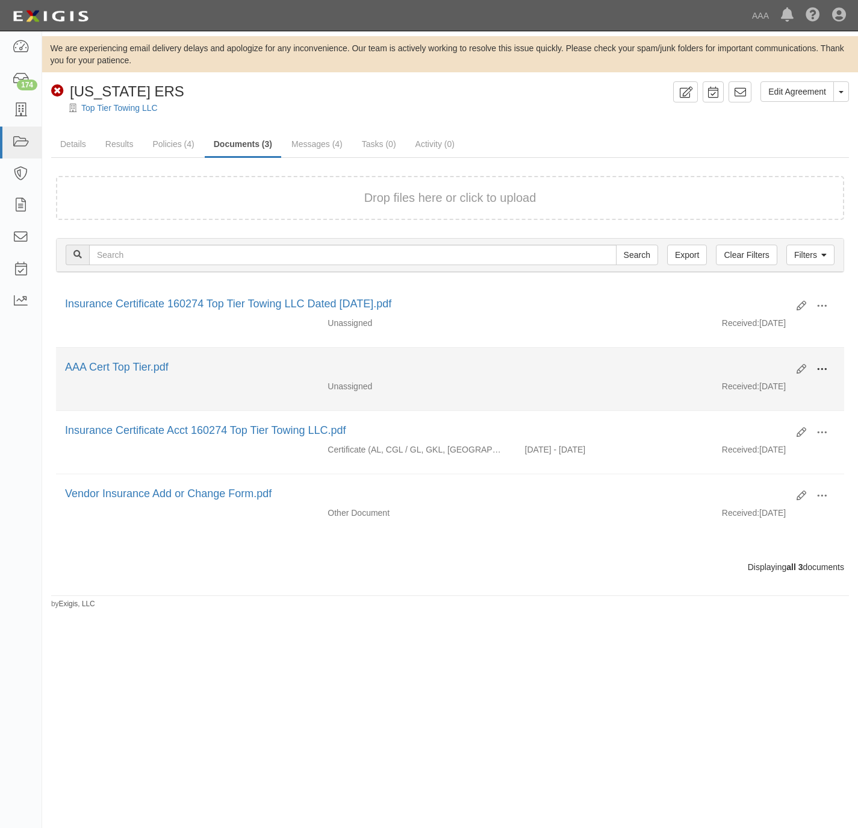
click at [819, 369] on span at bounding box center [822, 369] width 11 height 11
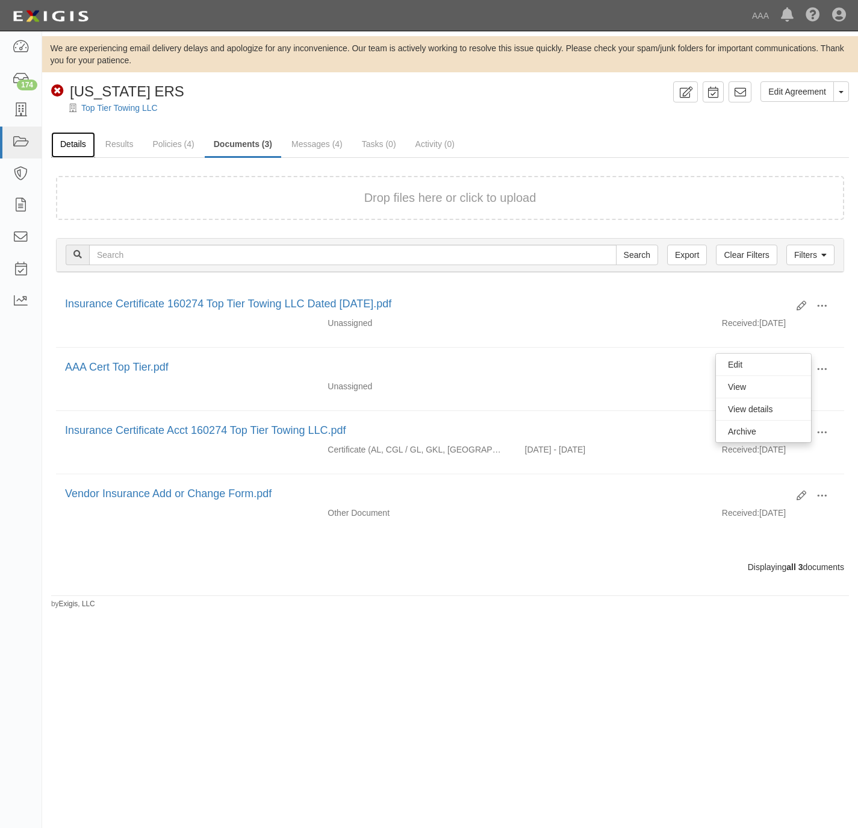
click at [90, 139] on link "Details" at bounding box center [73, 145] width 44 height 26
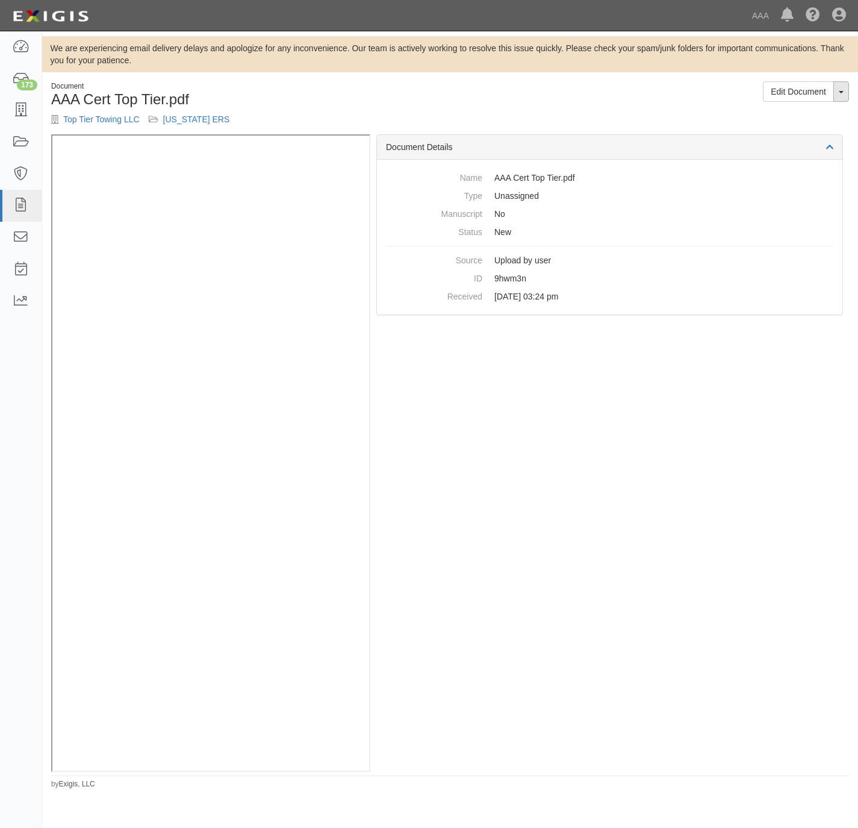
click at [844, 87] on button "Toggle Document Dropdown" at bounding box center [842, 91] width 16 height 20
click at [786, 129] on link "View Audit Trail" at bounding box center [801, 130] width 95 height 16
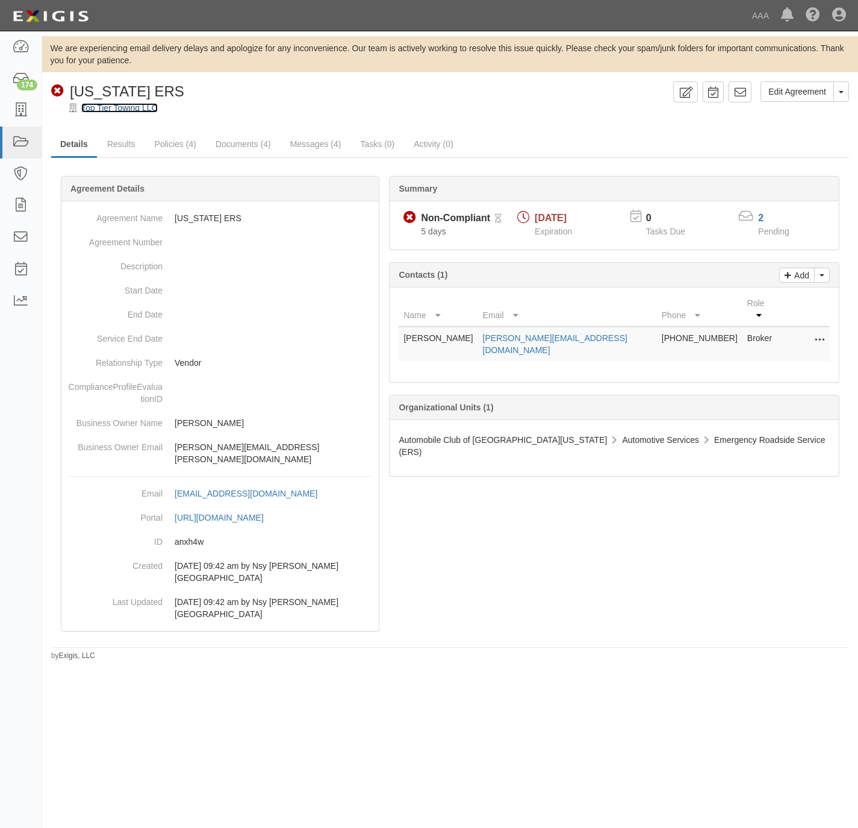
click at [110, 107] on link "Top Tier Towing LLC" at bounding box center [119, 108] width 77 height 10
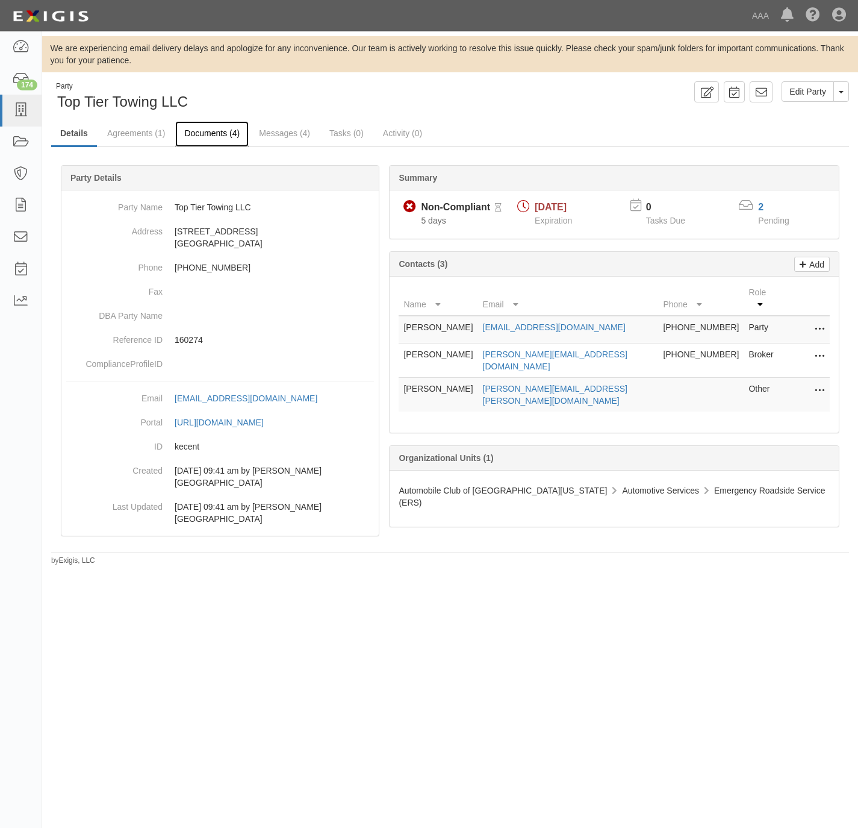
click at [230, 138] on link "Documents (4)" at bounding box center [211, 134] width 73 height 26
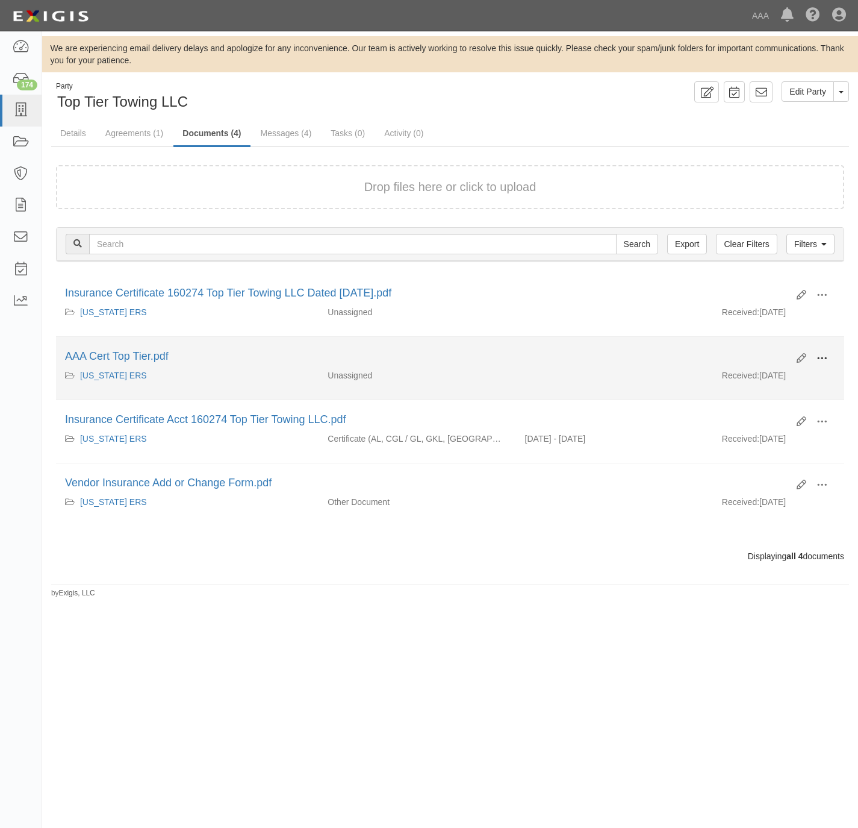
click at [820, 362] on span at bounding box center [822, 358] width 11 height 11
click at [768, 376] on link "View" at bounding box center [763, 376] width 95 height 22
click at [828, 358] on button at bounding box center [822, 359] width 27 height 20
click at [747, 399] on link "View details" at bounding box center [763, 398] width 95 height 22
click at [823, 360] on span at bounding box center [822, 358] width 11 height 11
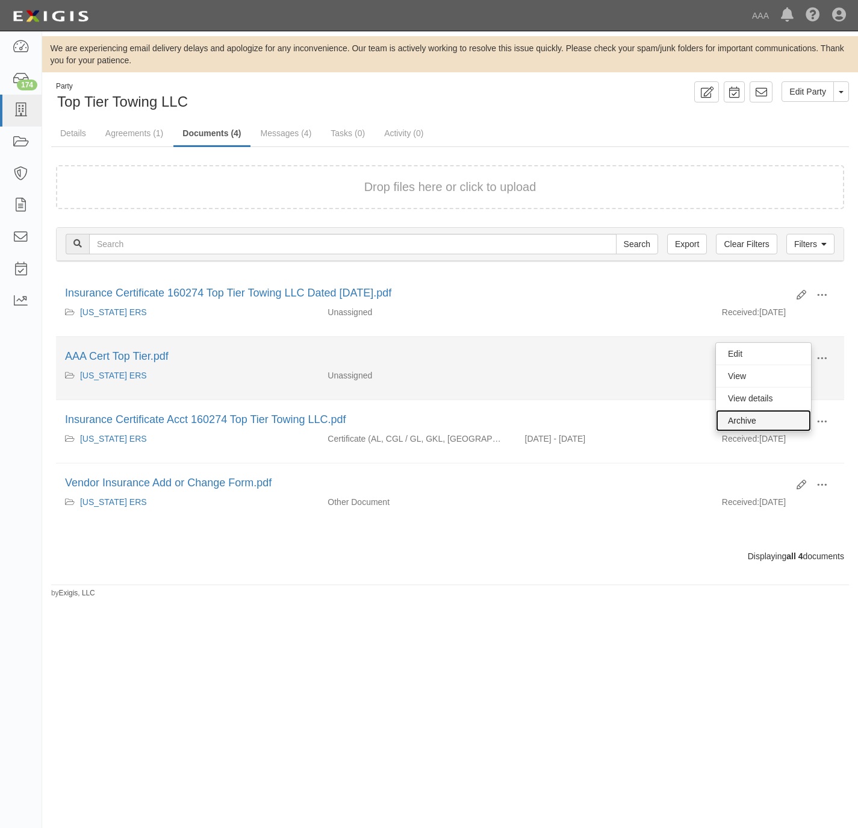
click at [754, 420] on link "Archive" at bounding box center [763, 421] width 95 height 22
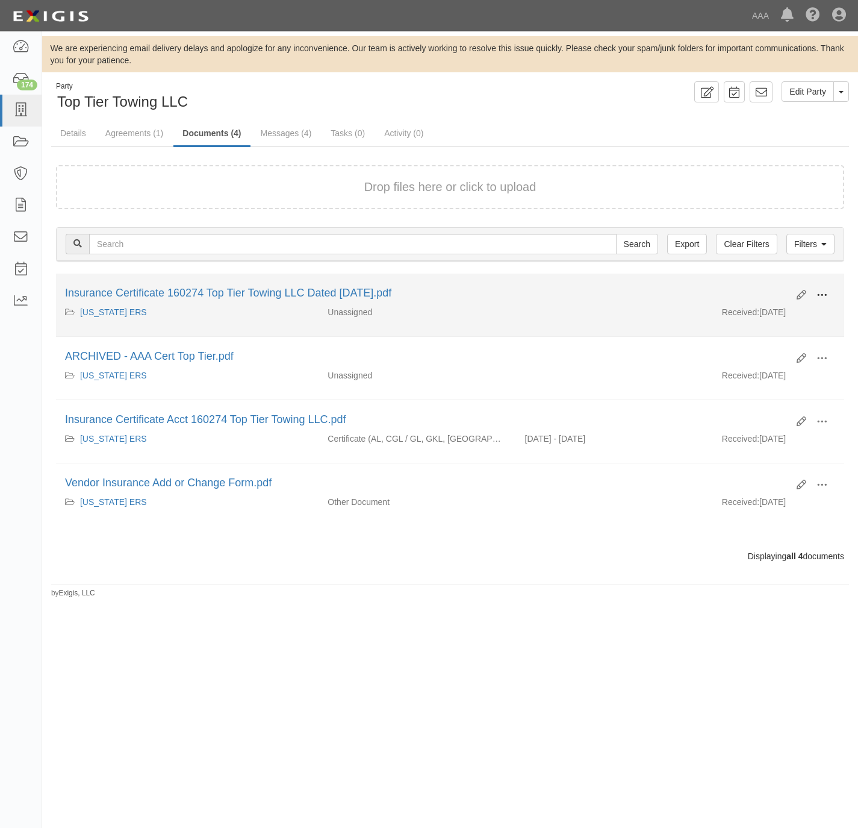
click at [823, 293] on span at bounding box center [822, 295] width 11 height 11
click at [742, 313] on link "View" at bounding box center [763, 313] width 95 height 22
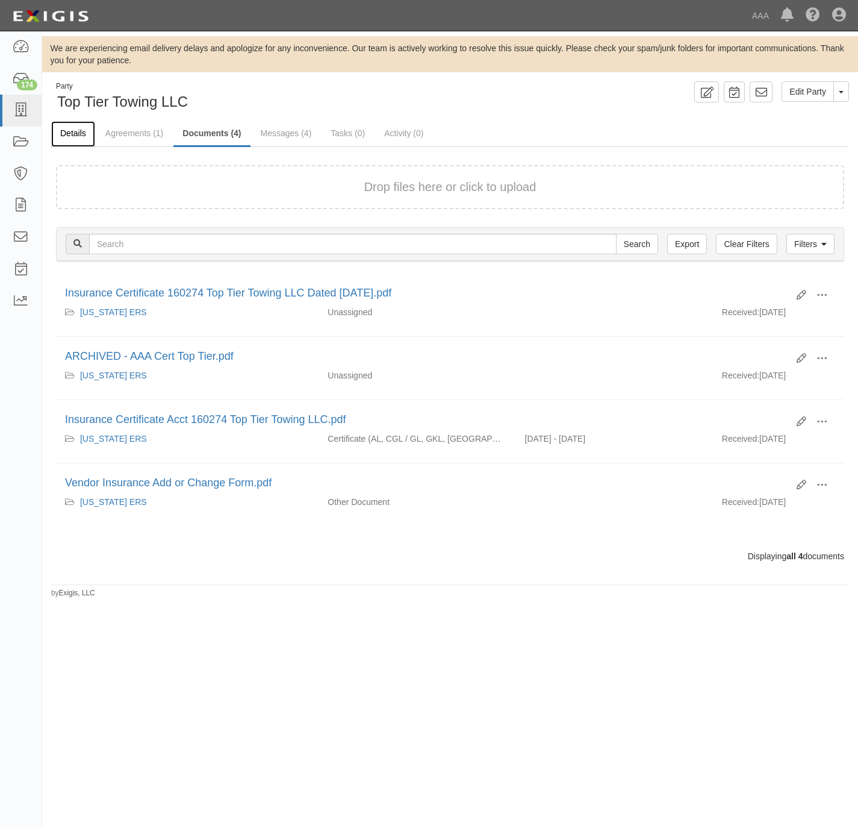
click at [71, 130] on link "Details" at bounding box center [73, 134] width 44 height 26
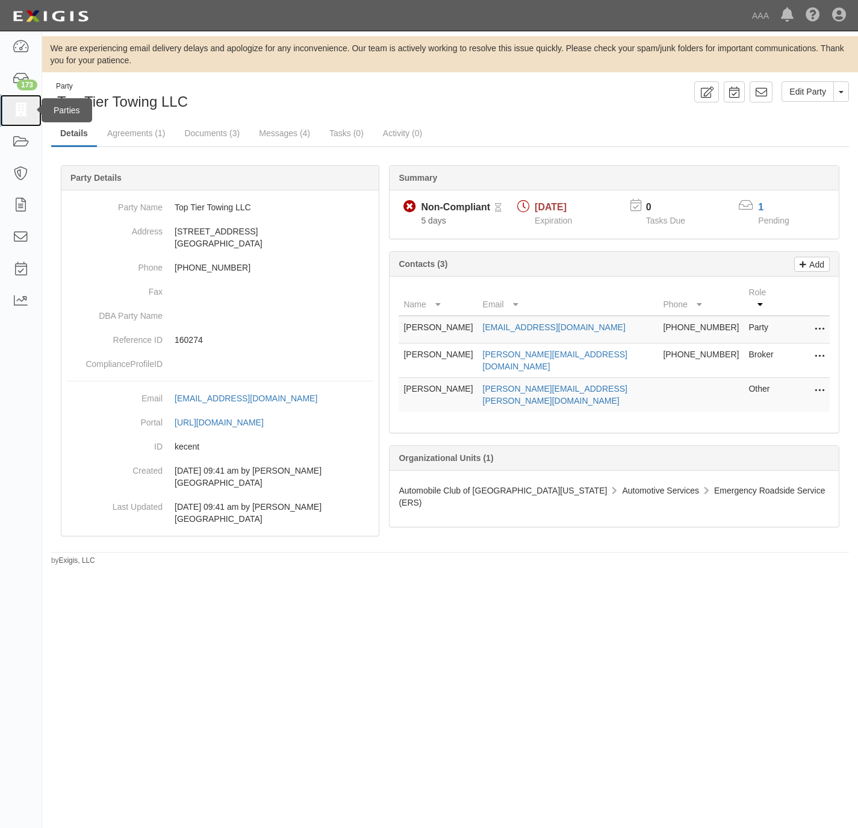
click at [20, 116] on icon at bounding box center [20, 111] width 17 height 14
